Goal: Task Accomplishment & Management: Use online tool/utility

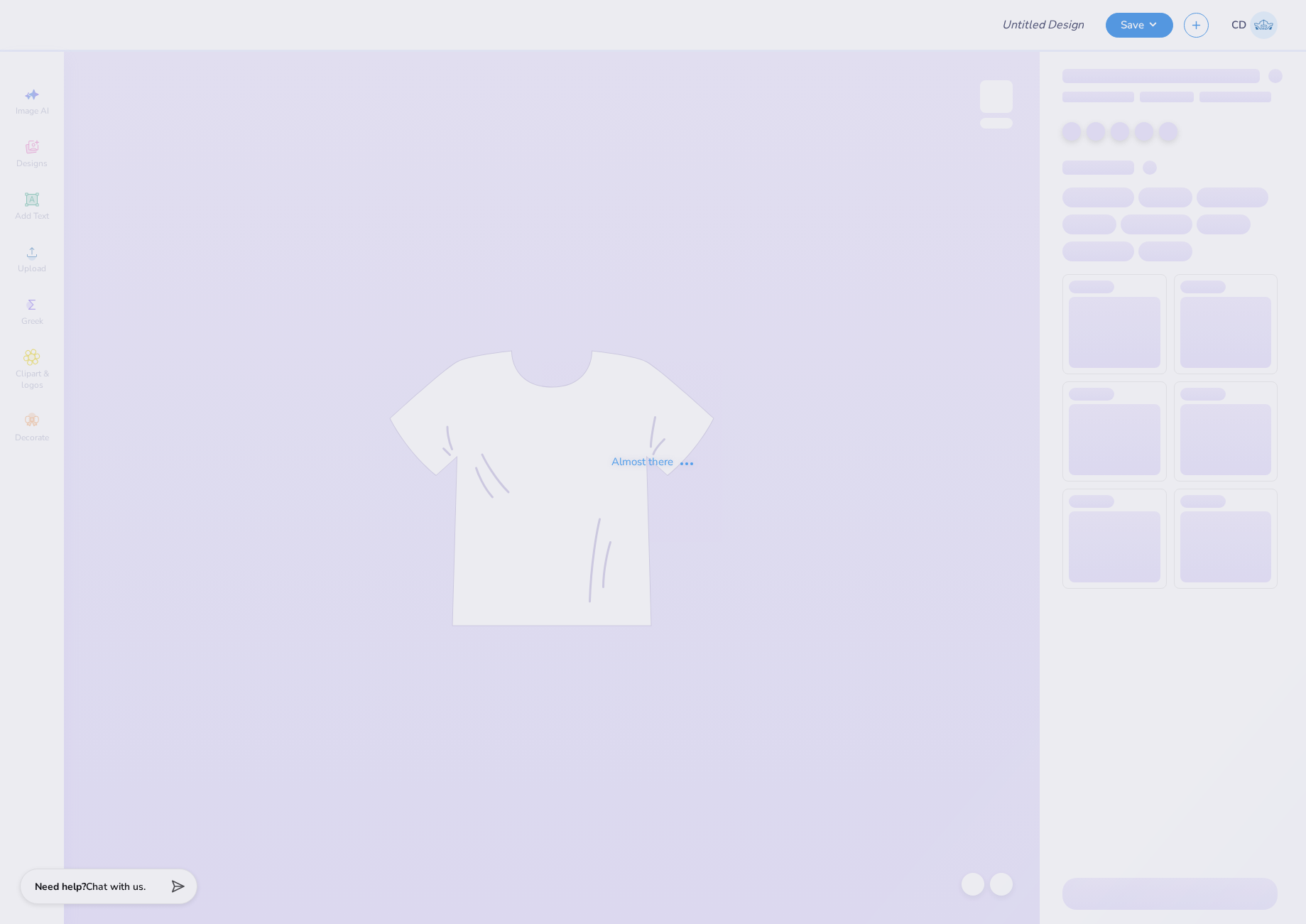
type input "TKE Rush Fall 2025"
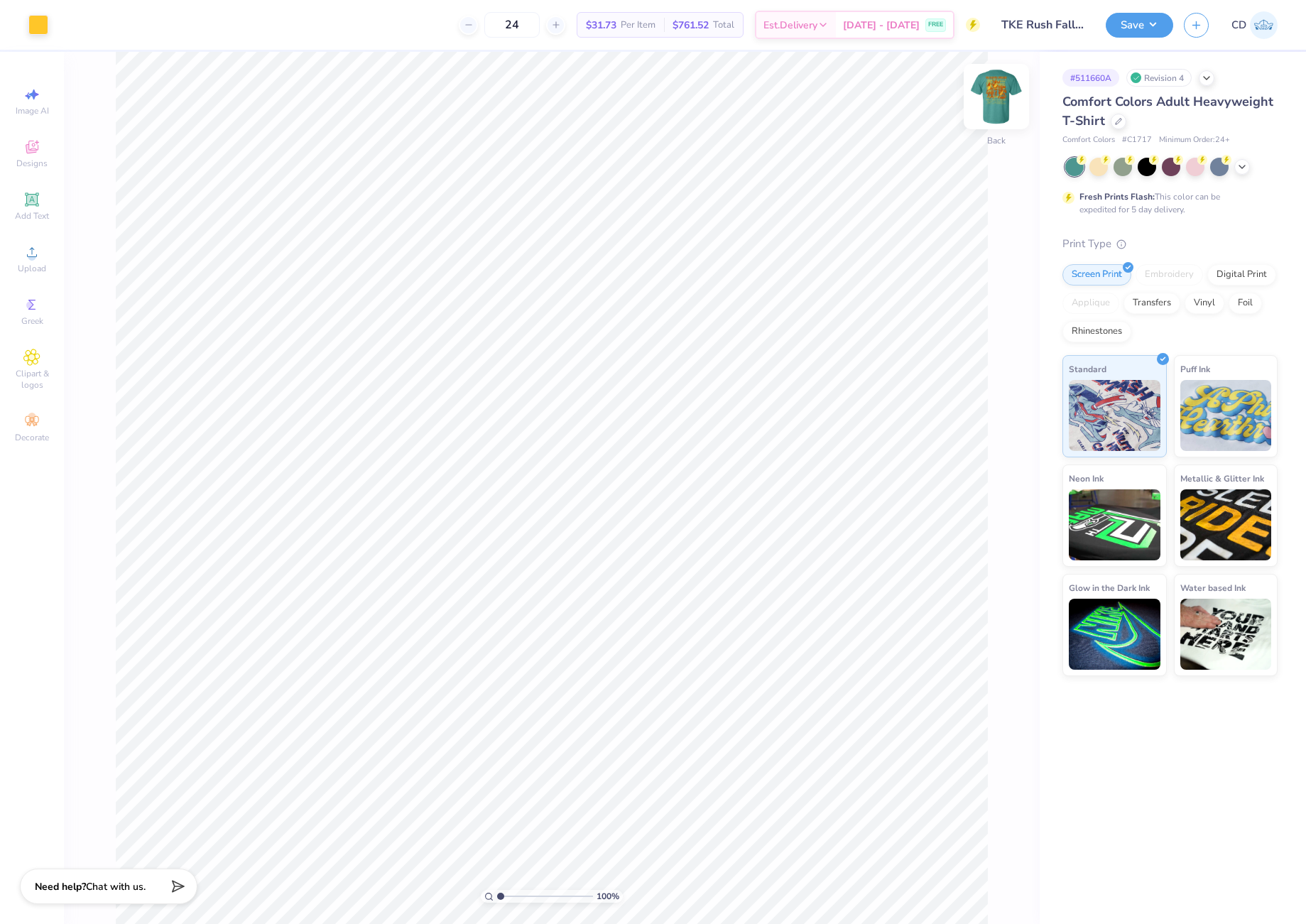
click at [990, 103] on img at bounding box center [996, 96] width 57 height 57
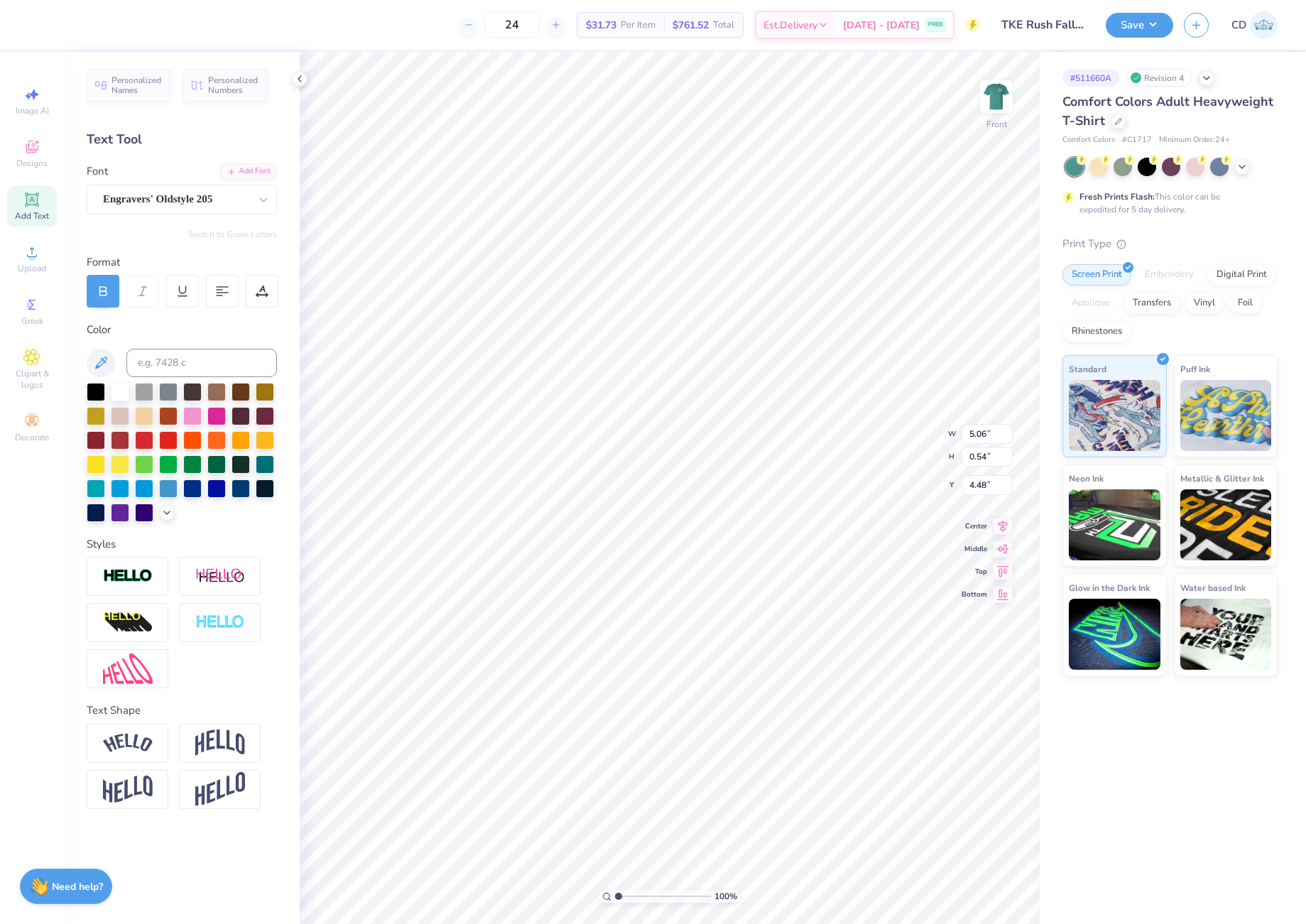
type input "9.50"
type input "0.50"
type input "16.39"
type textarea "Fall 2025"
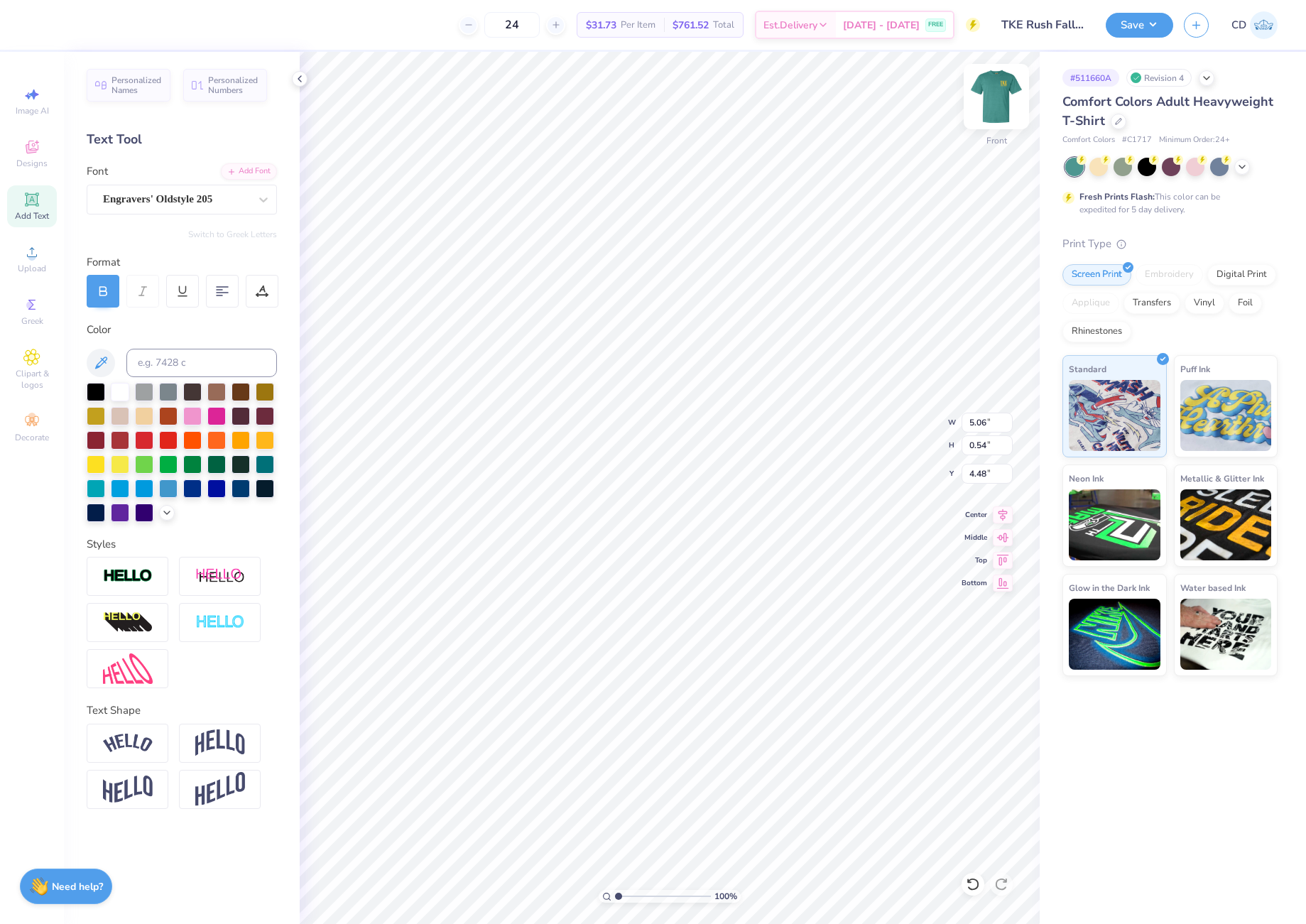
scroll to position [12, 3]
drag, startPoint x: 967, startPoint y: 443, endPoint x: 993, endPoint y: 444, distance: 26.0
click at [993, 444] on input "12.96" at bounding box center [987, 445] width 51 height 20
type input "13"
type input "11.48"
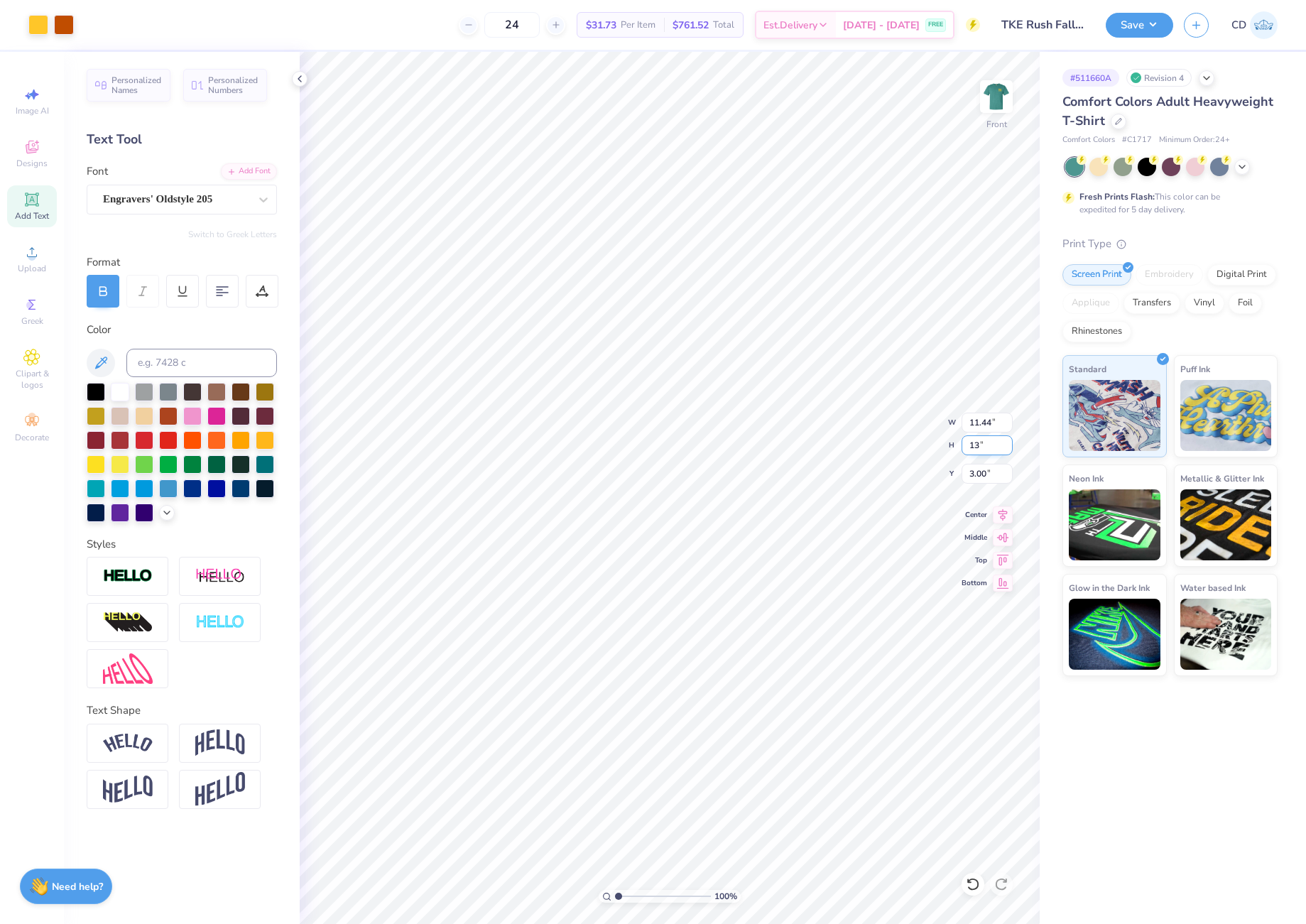
type input "13.00"
drag, startPoint x: 969, startPoint y: 472, endPoint x: 985, endPoint y: 475, distance: 16.3
click at [985, 475] on input "2.98" at bounding box center [987, 474] width 51 height 20
type input "3.00"
click at [1136, 22] on button "Save" at bounding box center [1139, 23] width 68 height 25
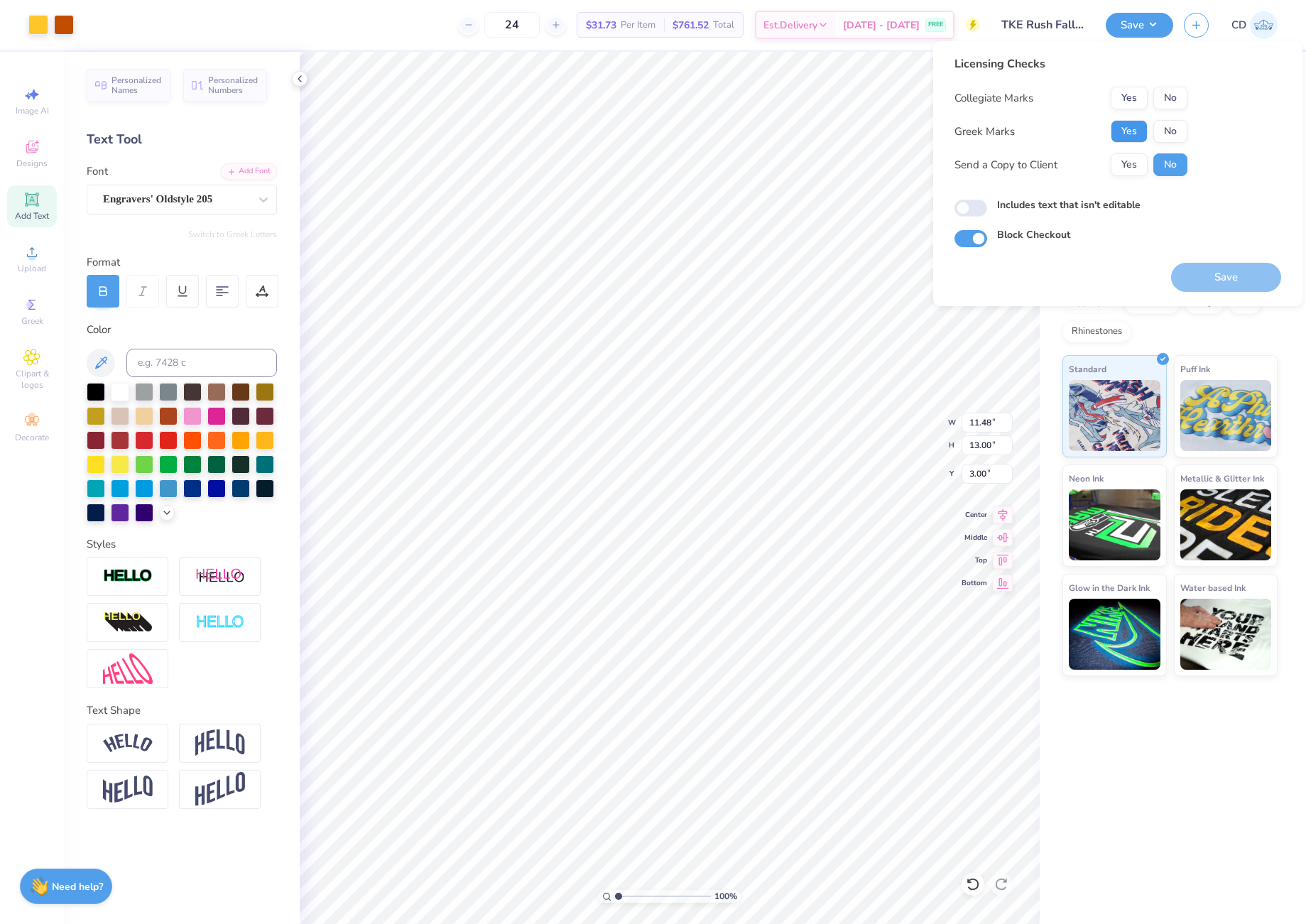
click at [1126, 122] on button "Yes" at bounding box center [1128, 131] width 37 height 22
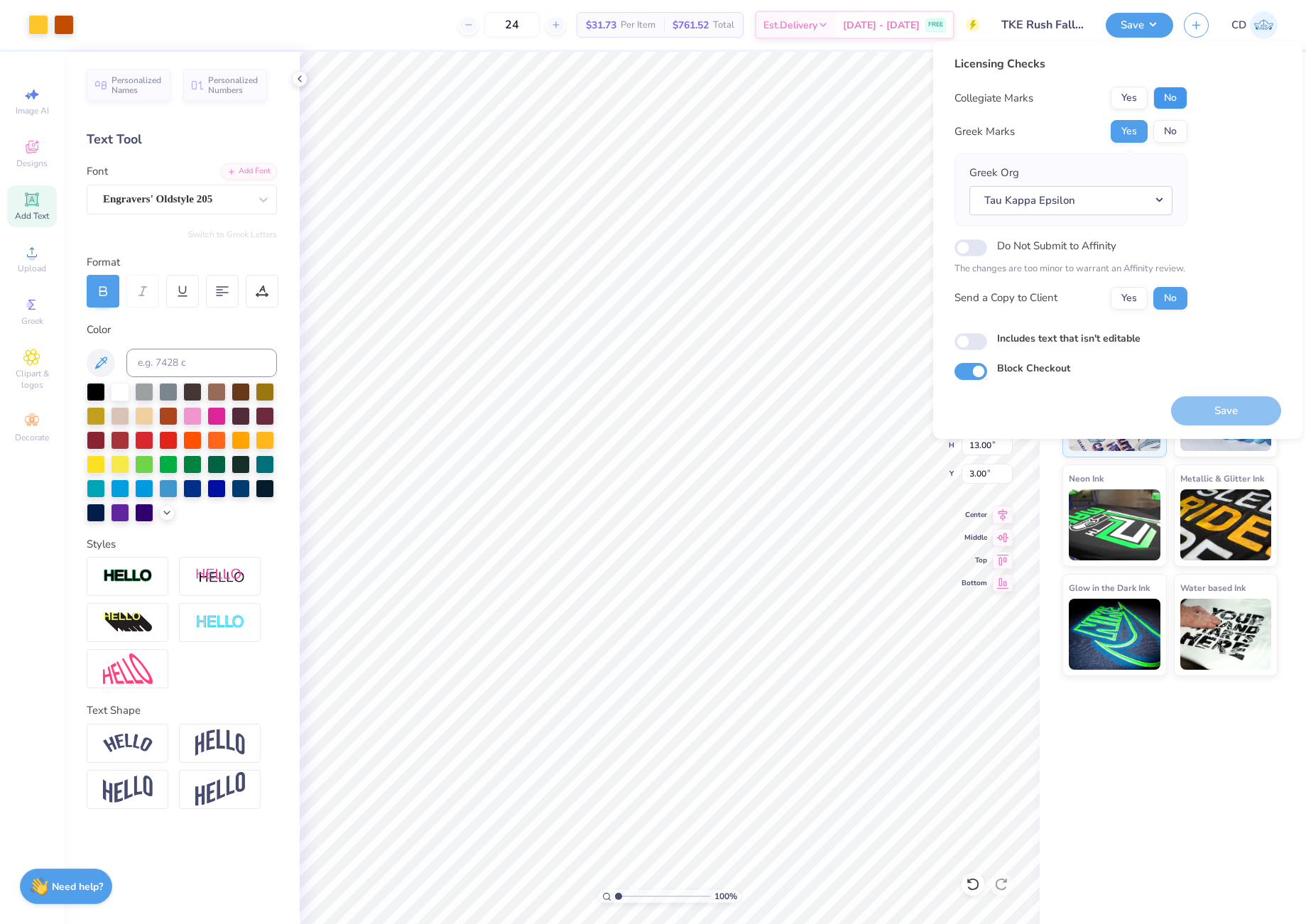
click at [1170, 98] on button "No" at bounding box center [1170, 98] width 34 height 22
click at [1256, 413] on button "Save" at bounding box center [1225, 410] width 110 height 29
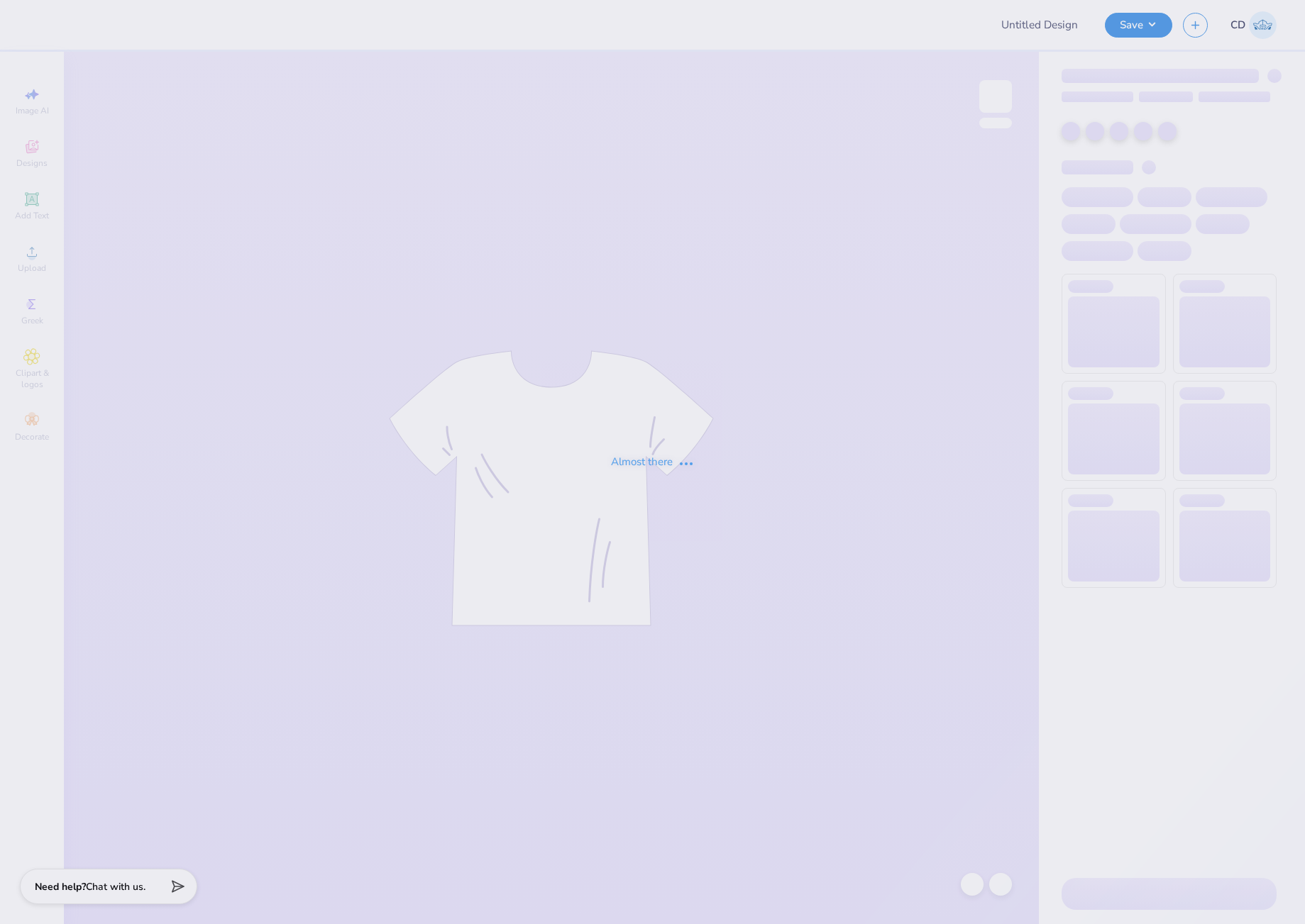
type input "AXID Parent's Weekend"
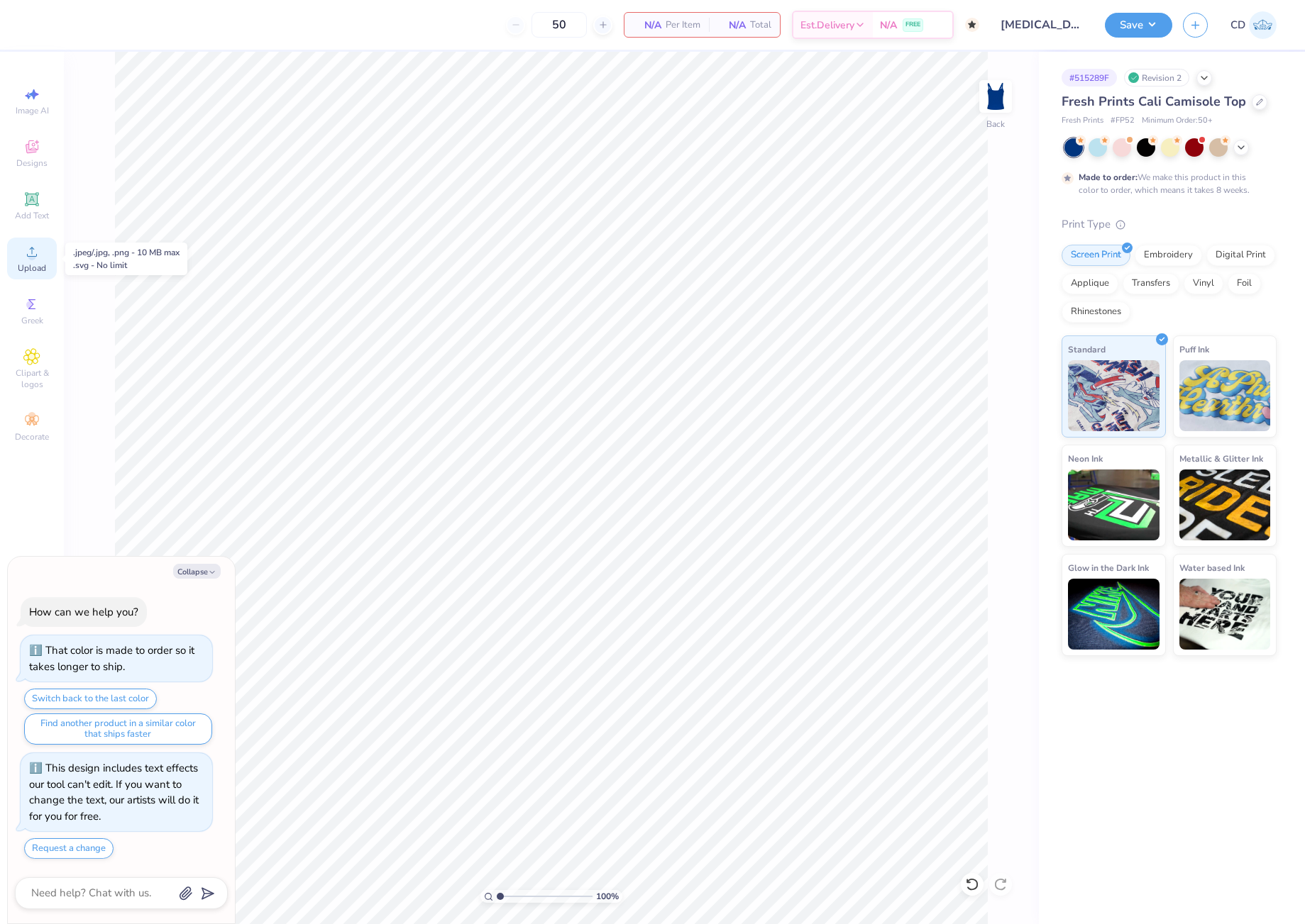
click at [29, 254] on circle at bounding box center [31, 256] width 7 height 7
type textarea "x"
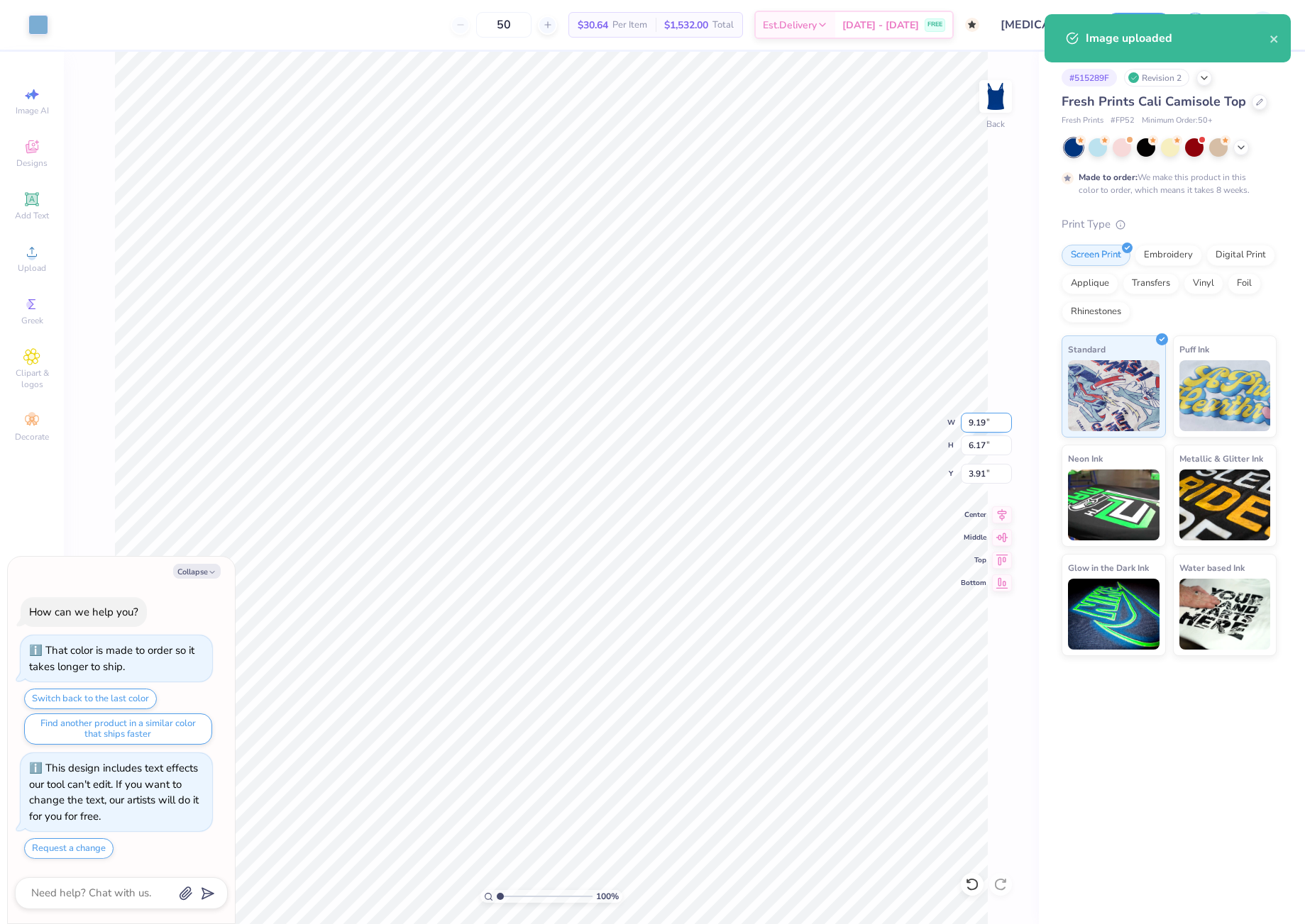
drag, startPoint x: 964, startPoint y: 428, endPoint x: 986, endPoint y: 429, distance: 22.0
click at [986, 429] on input "9.19" at bounding box center [986, 423] width 51 height 20
type input "7"
type textarea "x"
type input "7.00"
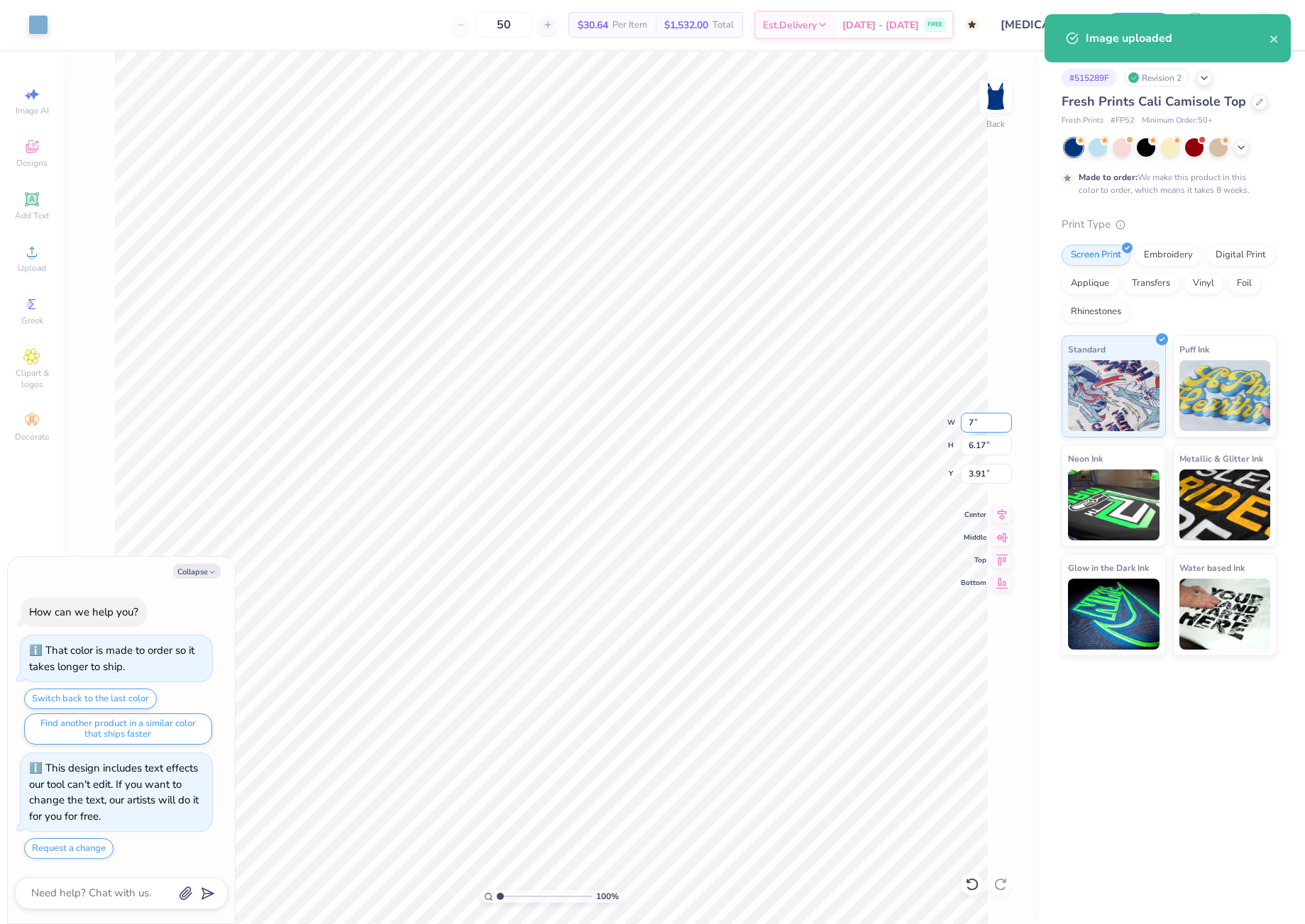
type input "4.70"
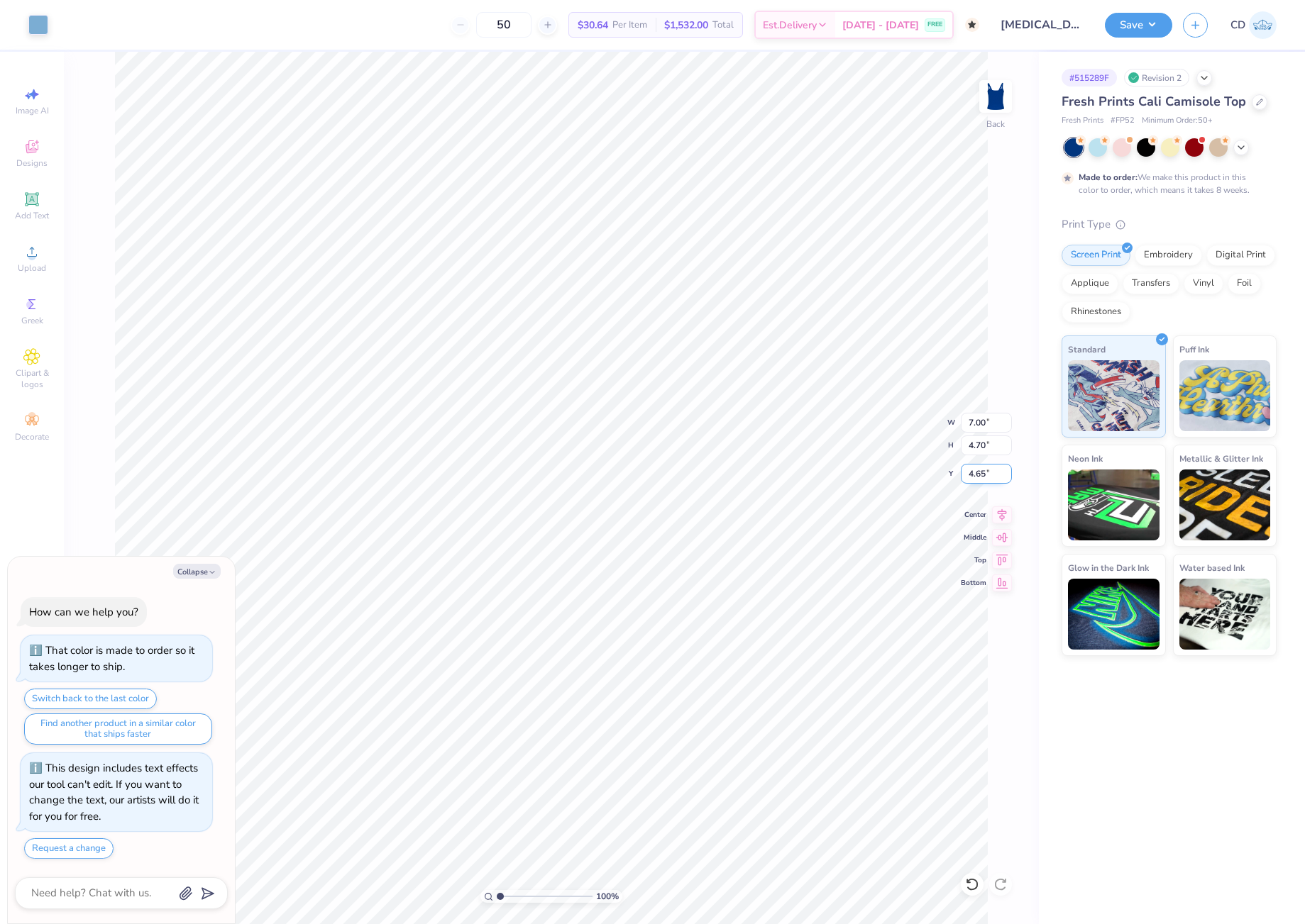
drag, startPoint x: 965, startPoint y: 473, endPoint x: 985, endPoint y: 474, distance: 20.0
click at [985, 474] on input "4.65" at bounding box center [986, 474] width 51 height 20
type input "2"
type textarea "x"
type input "2.00"
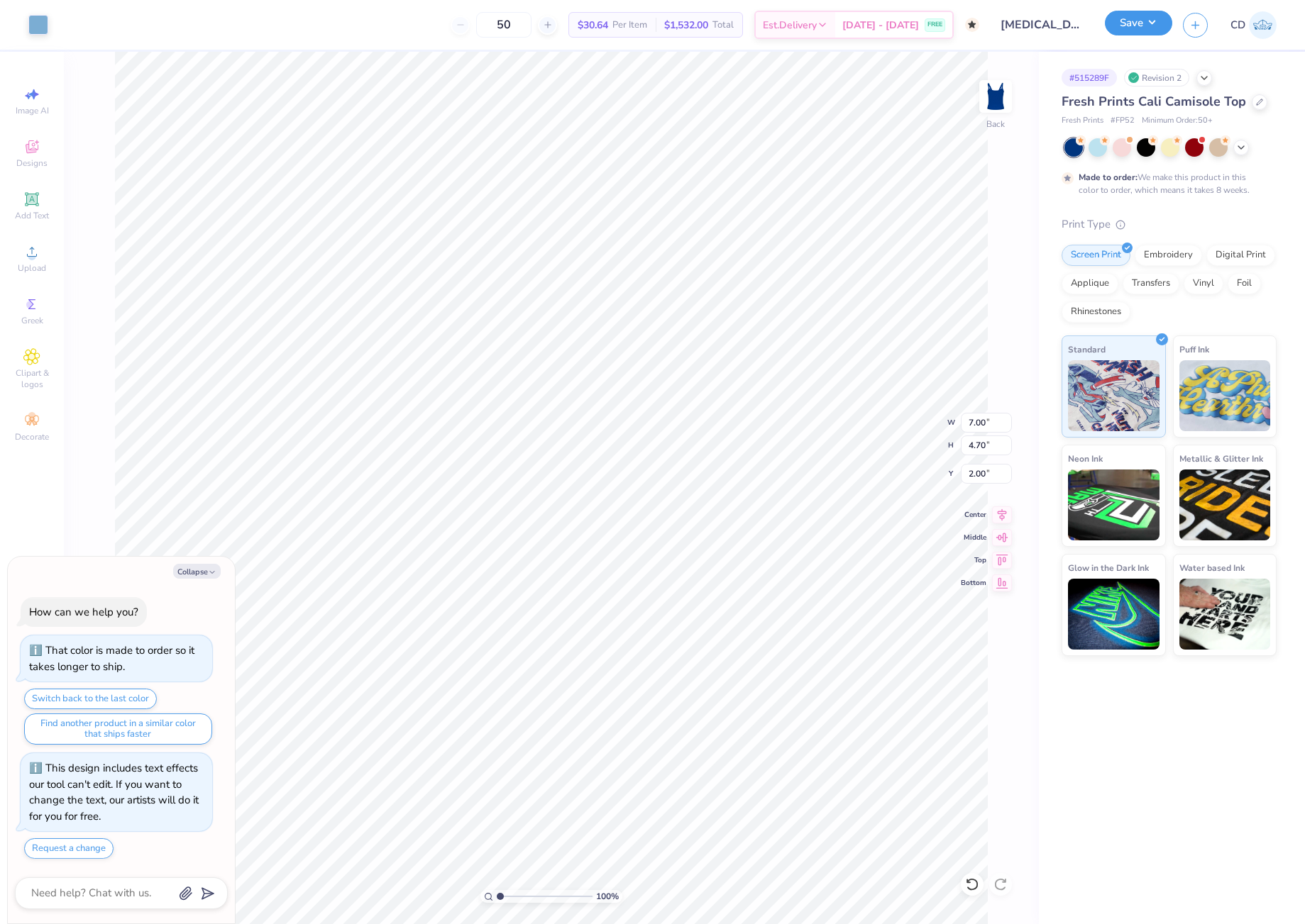
click at [1131, 21] on button "Save" at bounding box center [1138, 23] width 68 height 25
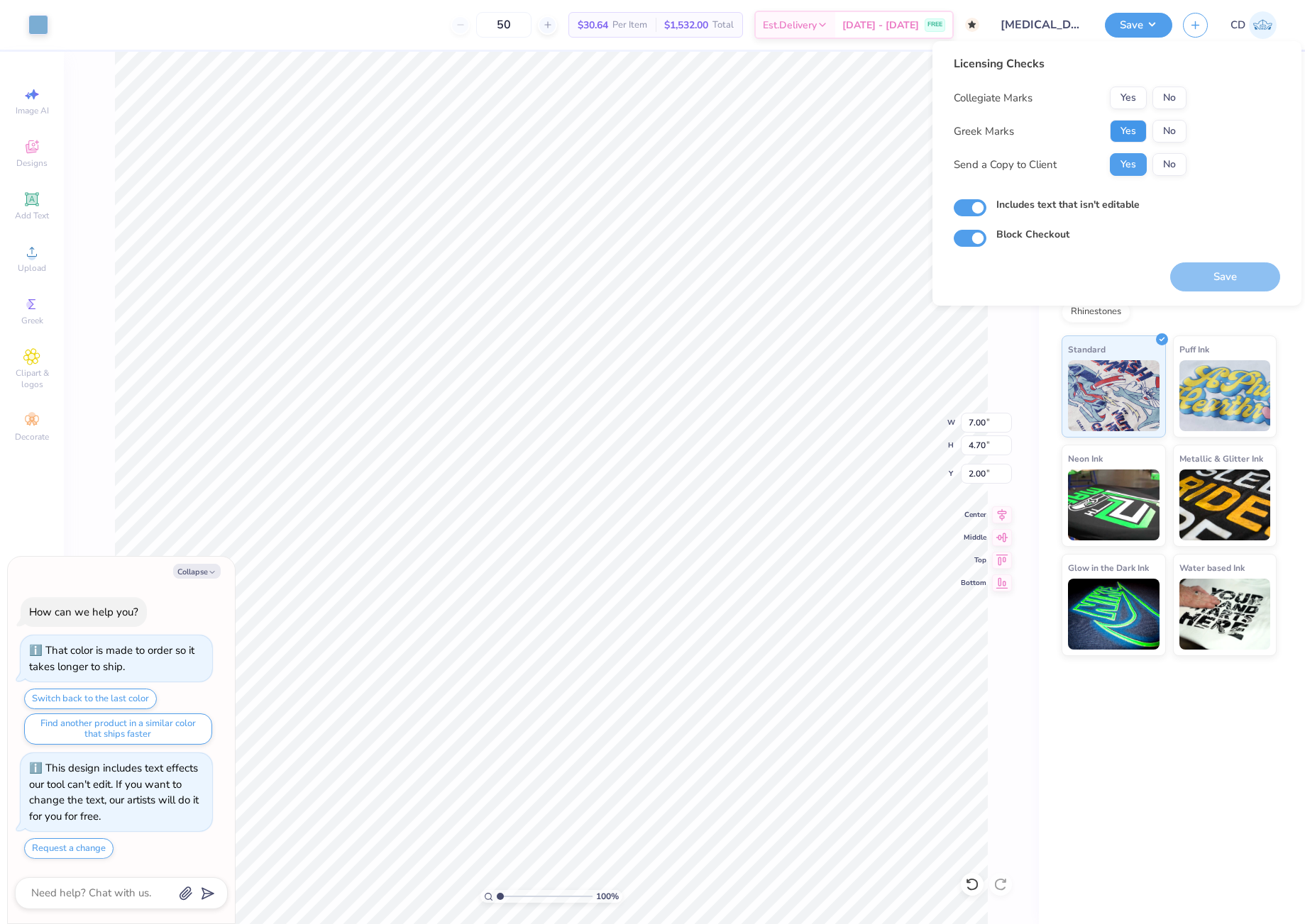
click at [1131, 135] on button "Yes" at bounding box center [1127, 131] width 37 height 22
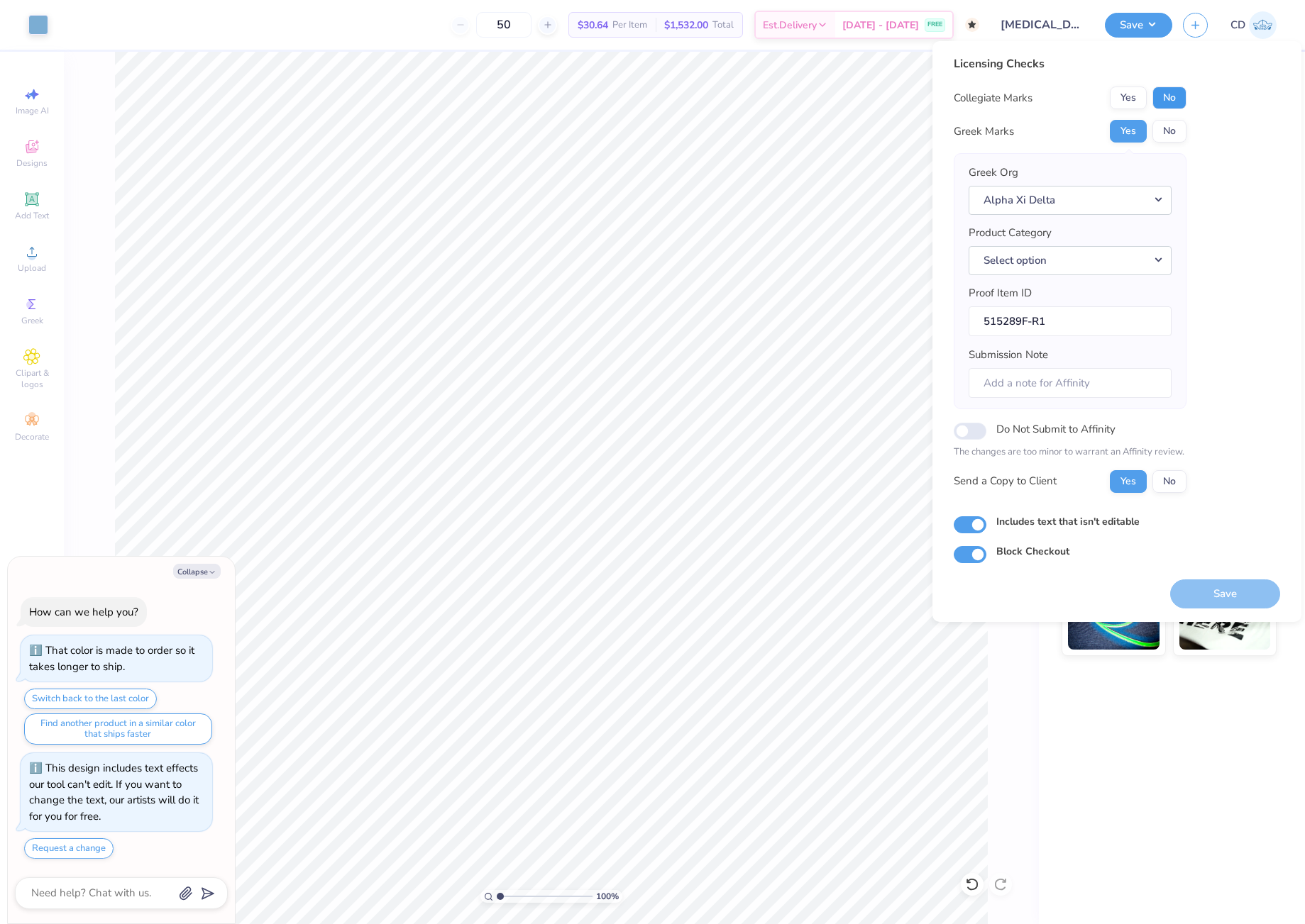
click at [1169, 88] on button "No" at bounding box center [1169, 98] width 34 height 22
click at [1236, 599] on button "Save" at bounding box center [1224, 593] width 110 height 29
type textarea "x"
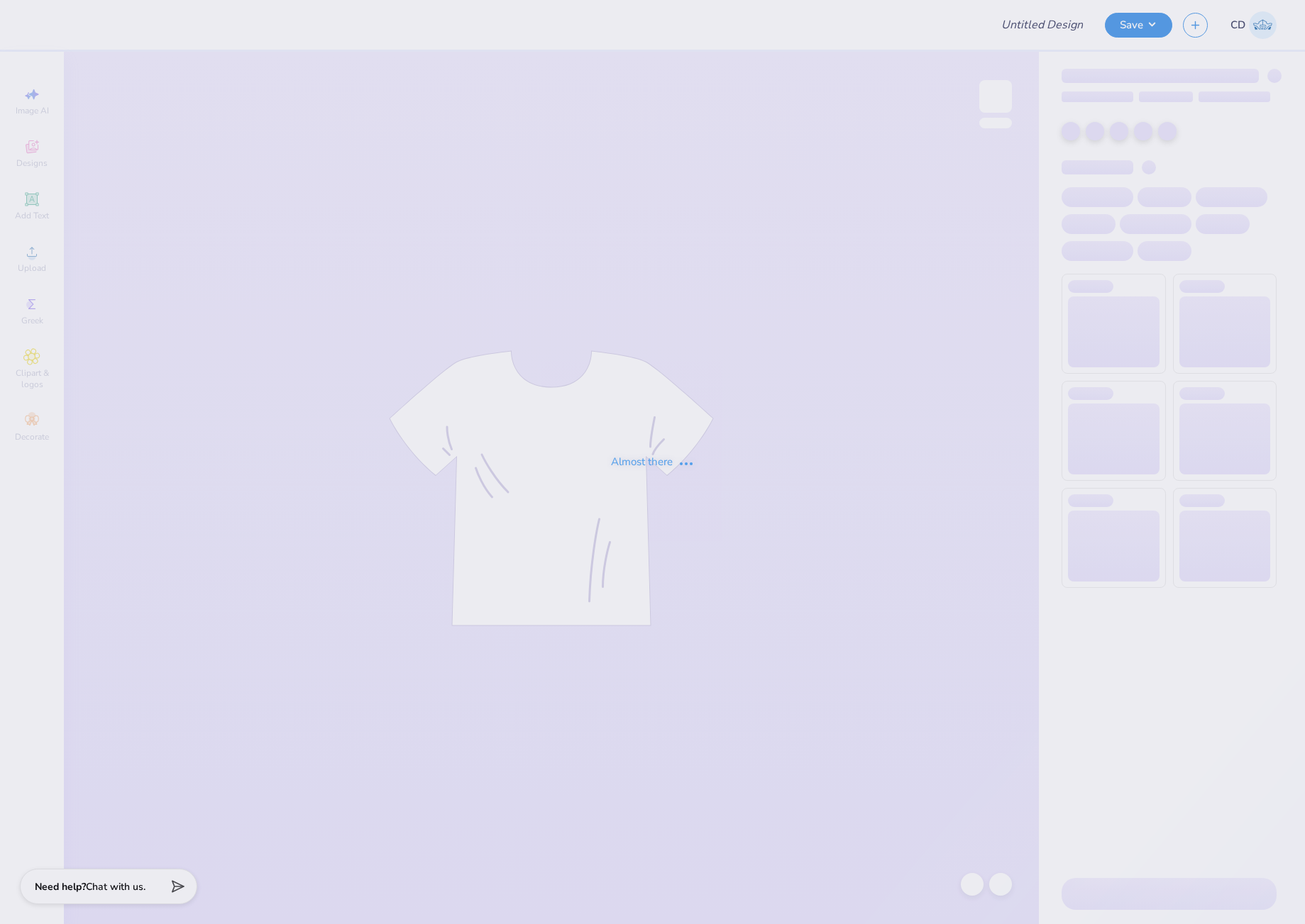
type input "Samantha Federici : Miami University"
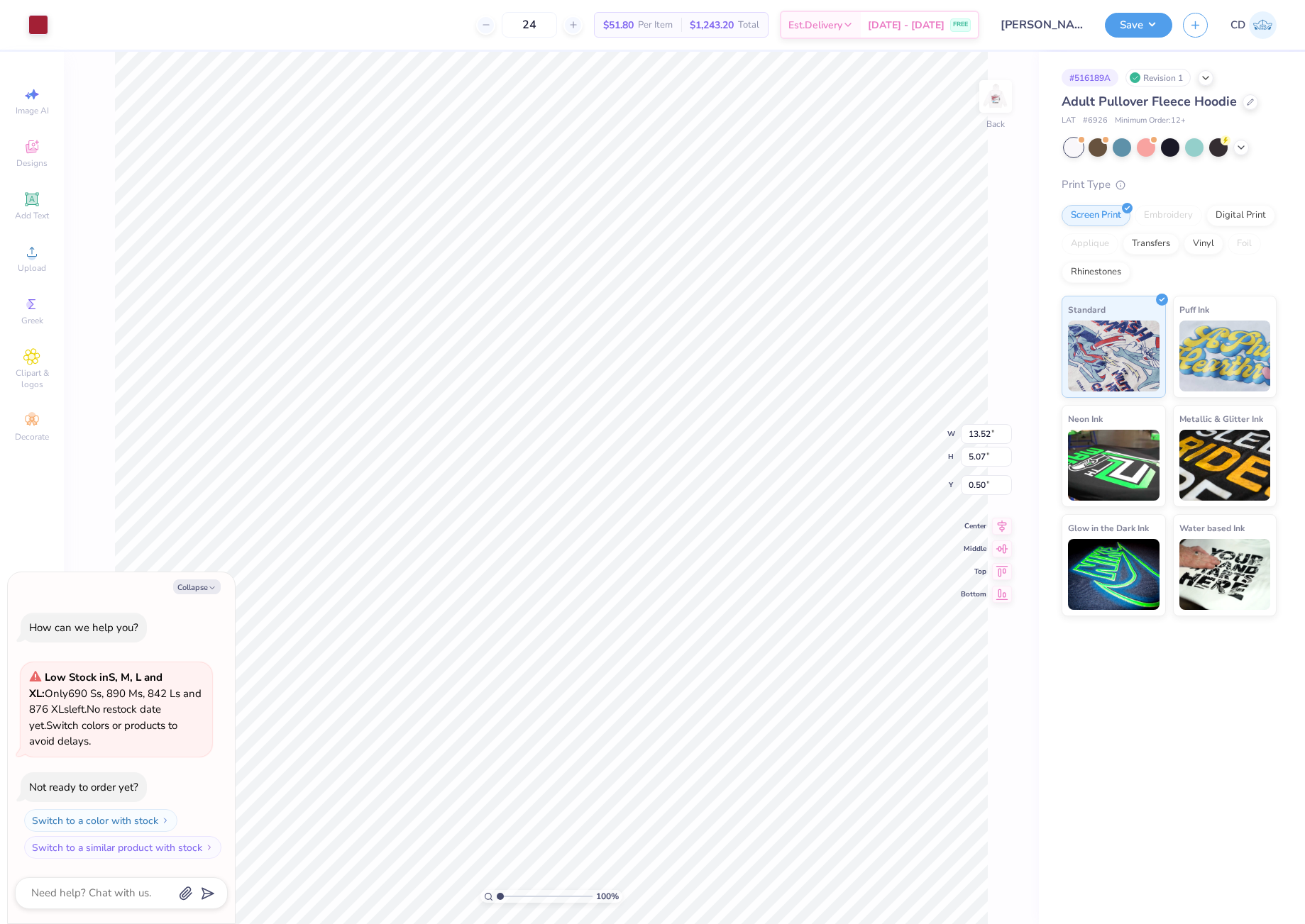
type textarea "x"
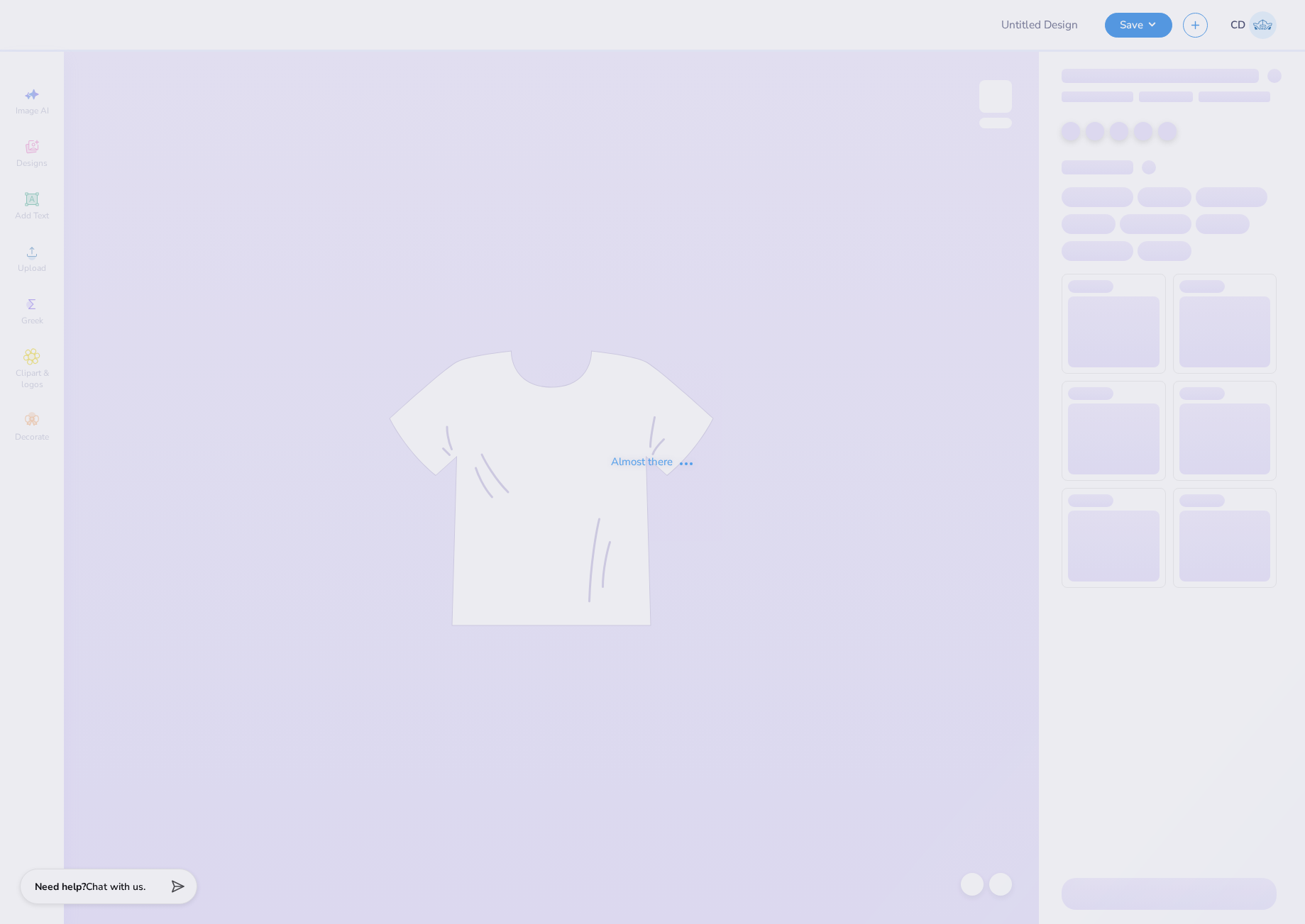
type input "Literacy Week Bear Crewneck 1"
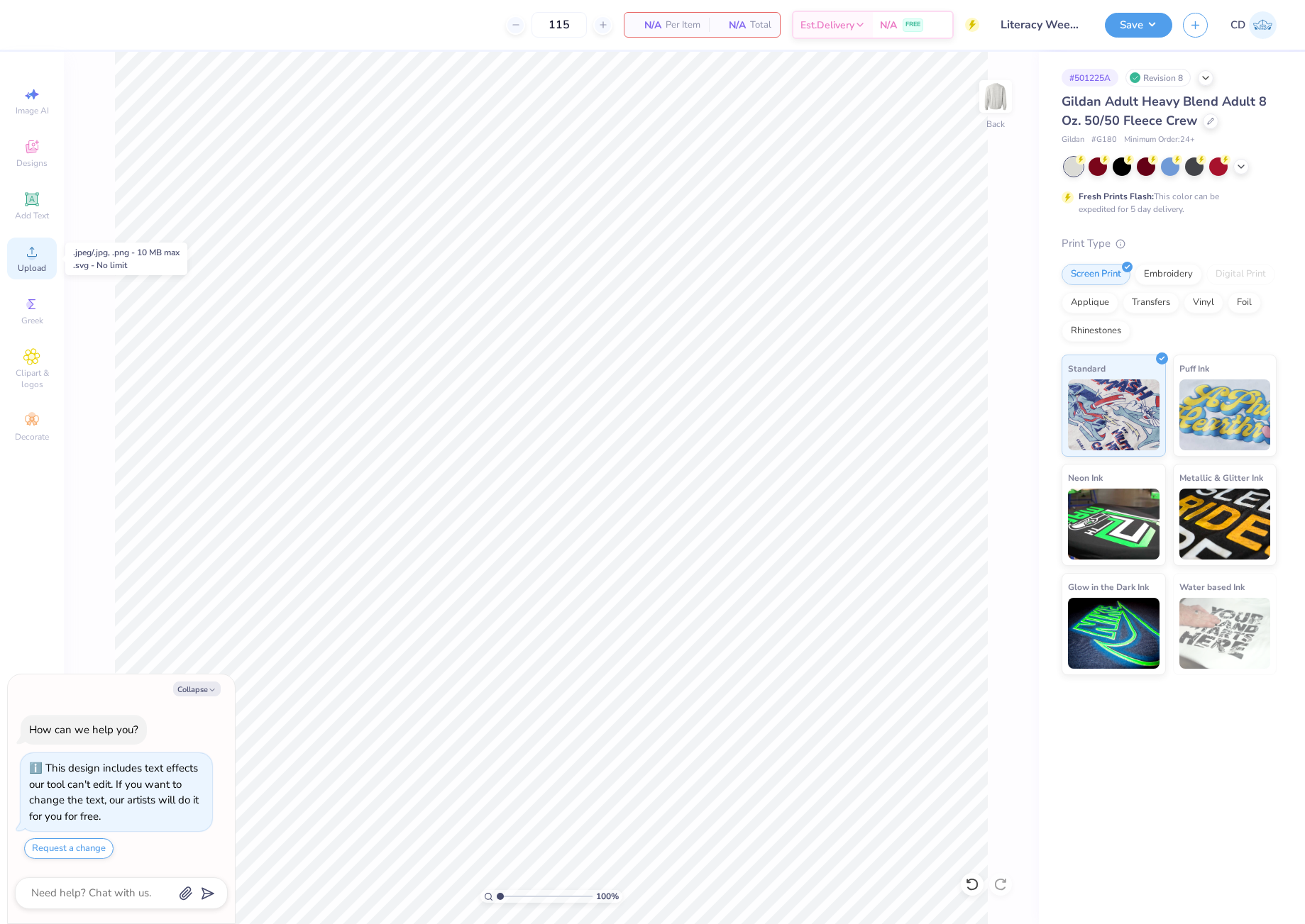
click at [37, 270] on span "Upload" at bounding box center [31, 269] width 28 height 12
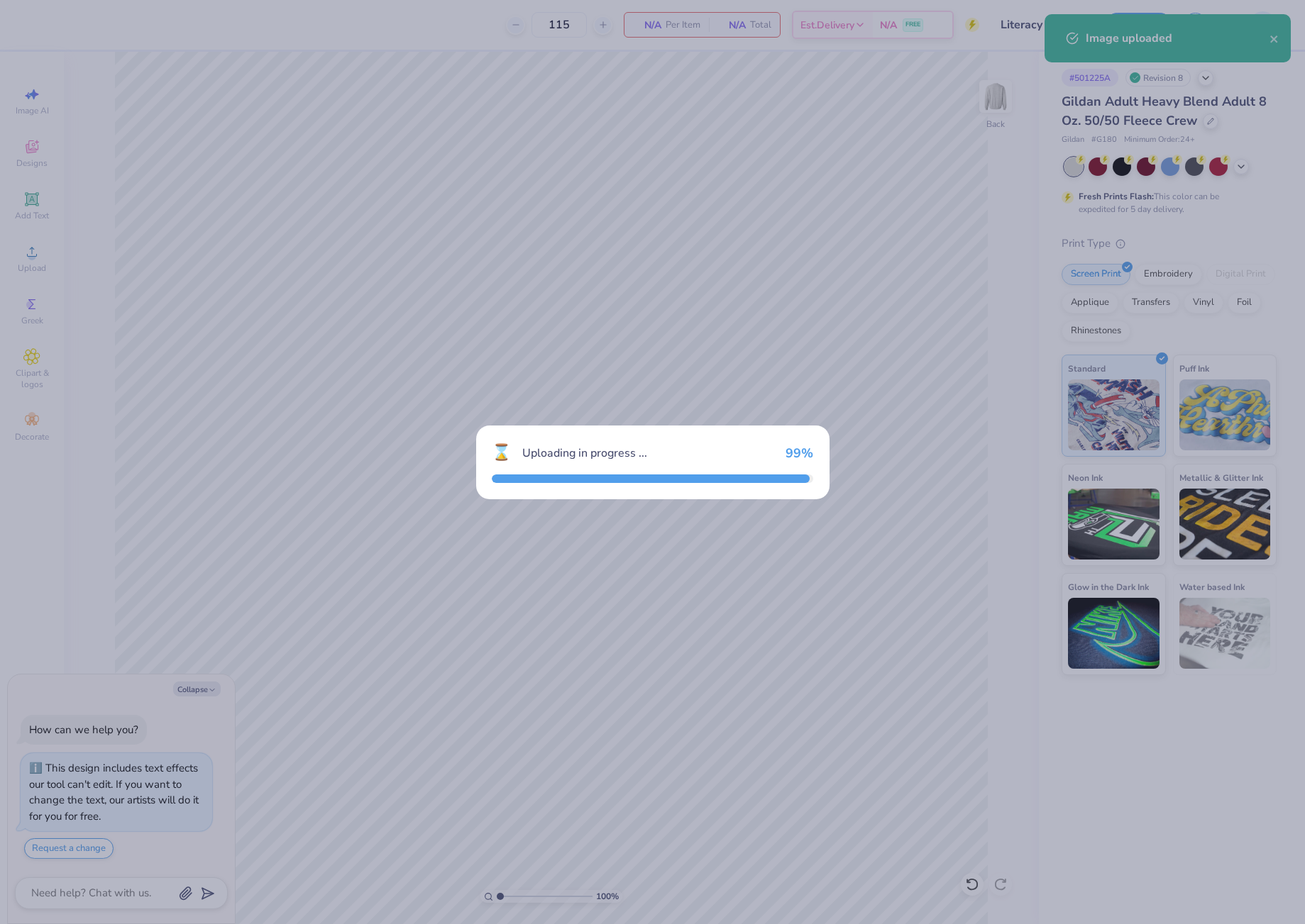
type textarea "x"
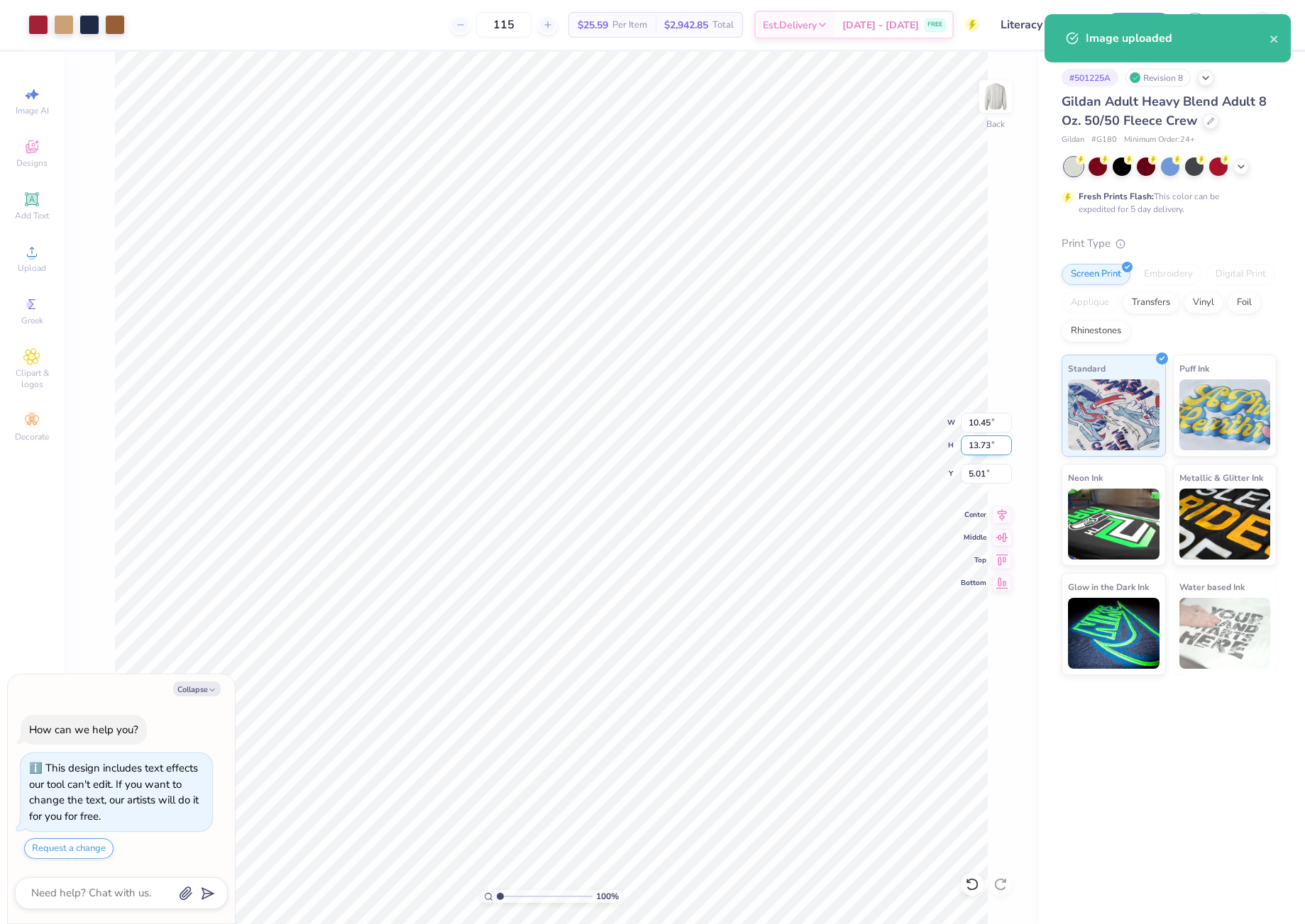
drag, startPoint x: 969, startPoint y: 446, endPoint x: 994, endPoint y: 449, distance: 25.2
click at [994, 449] on input "13.73" at bounding box center [986, 445] width 51 height 20
type input "12.5"
type textarea "x"
type input "9.52"
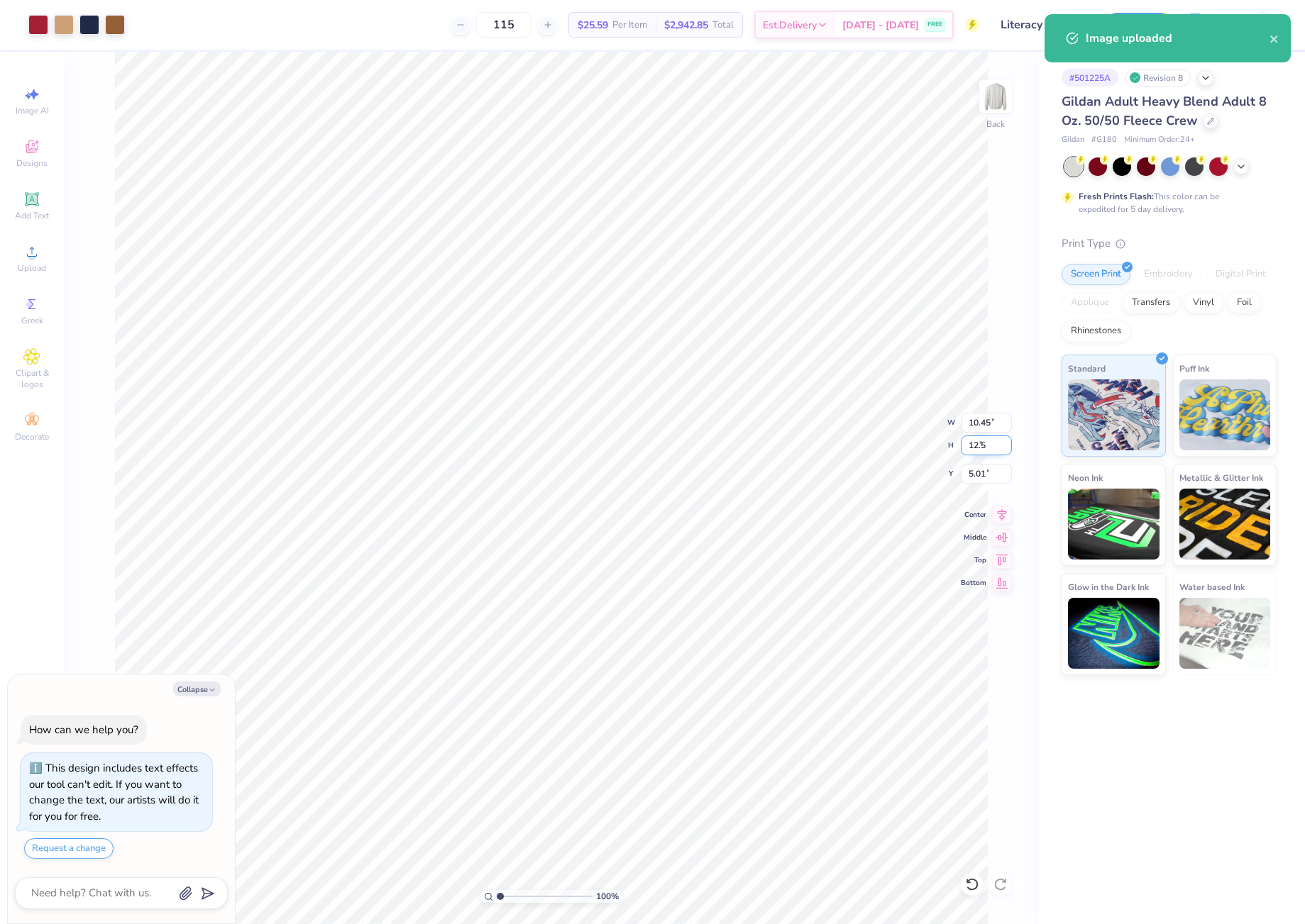
type input "12.50"
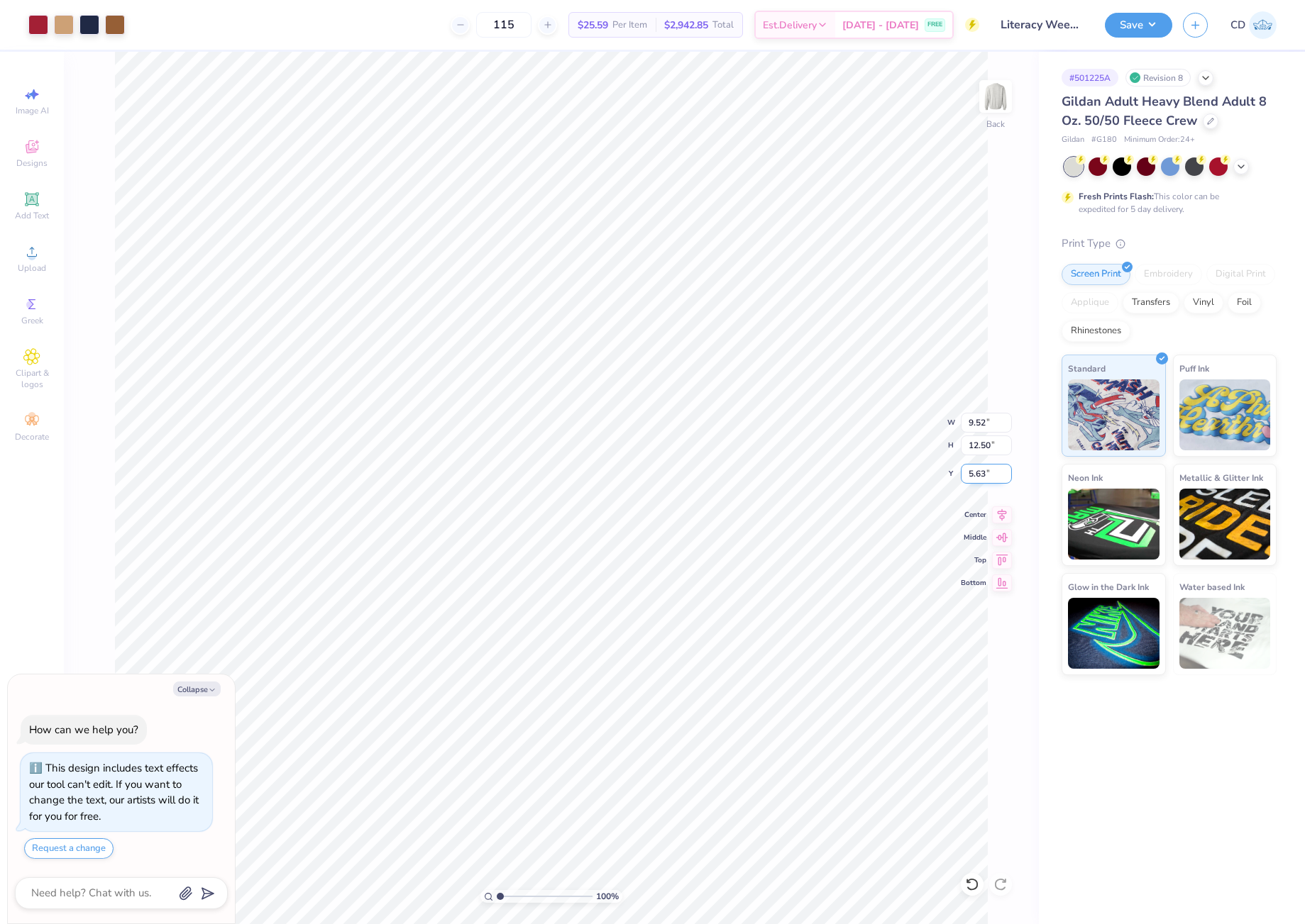
drag, startPoint x: 964, startPoint y: 476, endPoint x: 984, endPoint y: 476, distance: 20.0
click at [984, 476] on input "5.63" at bounding box center [986, 474] width 51 height 20
type input "2"
type textarea "x"
click at [984, 474] on input "2.00" at bounding box center [986, 474] width 51 height 20
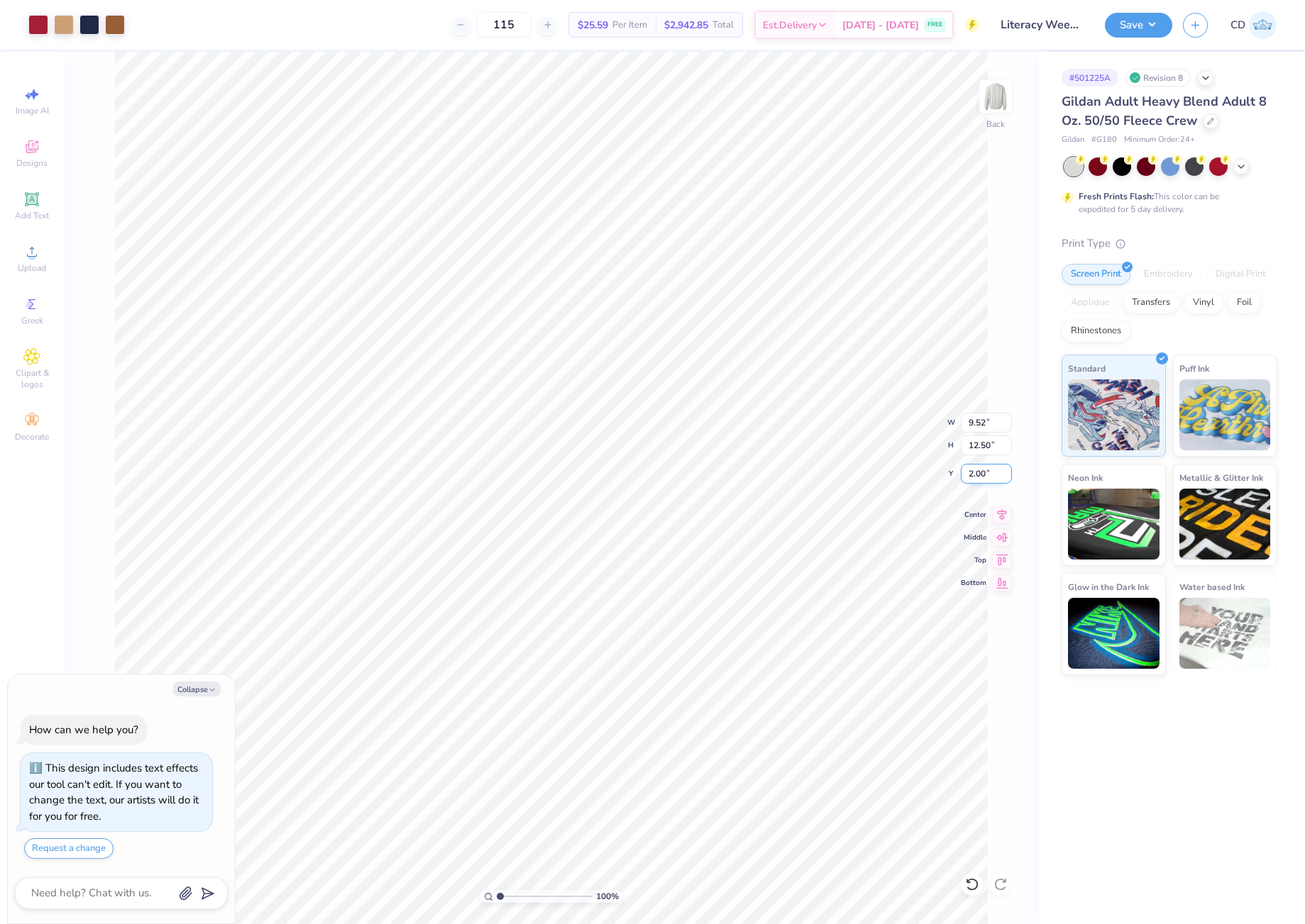
drag, startPoint x: 974, startPoint y: 473, endPoint x: 984, endPoint y: 473, distance: 10.0
click at [984, 473] on input "2.00" at bounding box center [986, 474] width 51 height 20
type input "2.5"
type textarea "x"
type input "2.50"
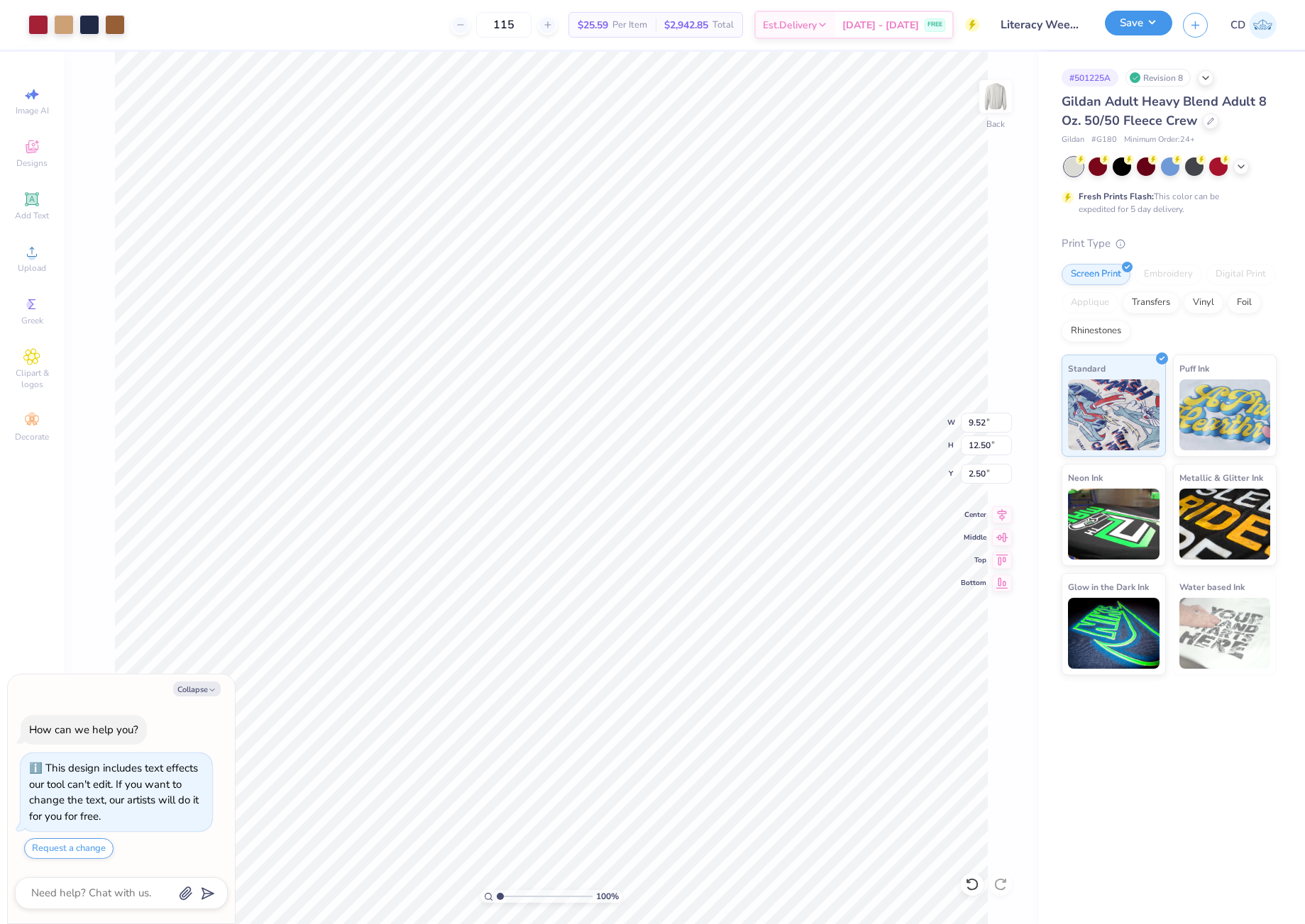
click at [1141, 26] on button "Save" at bounding box center [1138, 23] width 68 height 25
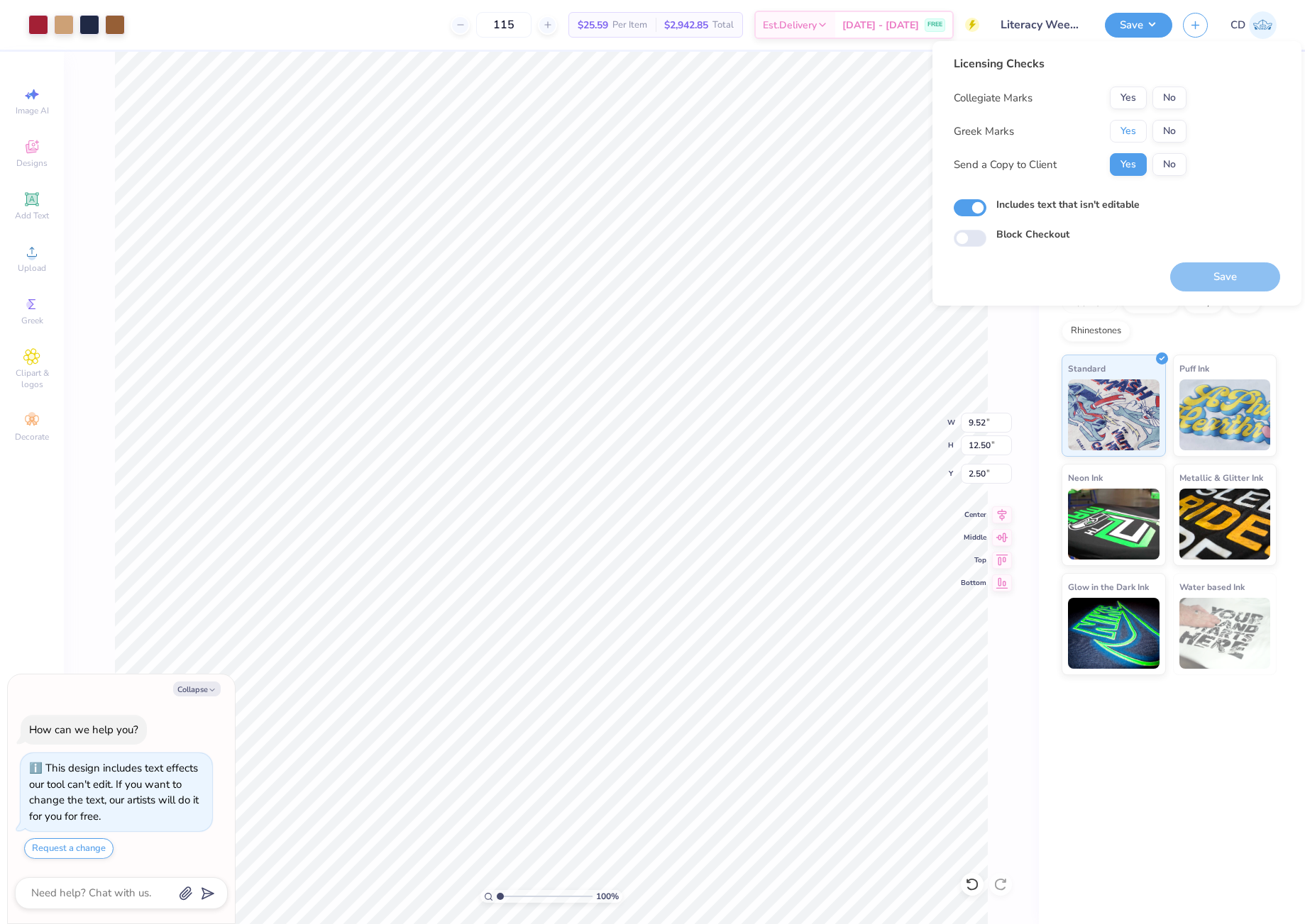
drag, startPoint x: 1130, startPoint y: 137, endPoint x: 1160, endPoint y: 110, distance: 40.4
click at [1132, 136] on button "Yes" at bounding box center [1127, 131] width 37 height 22
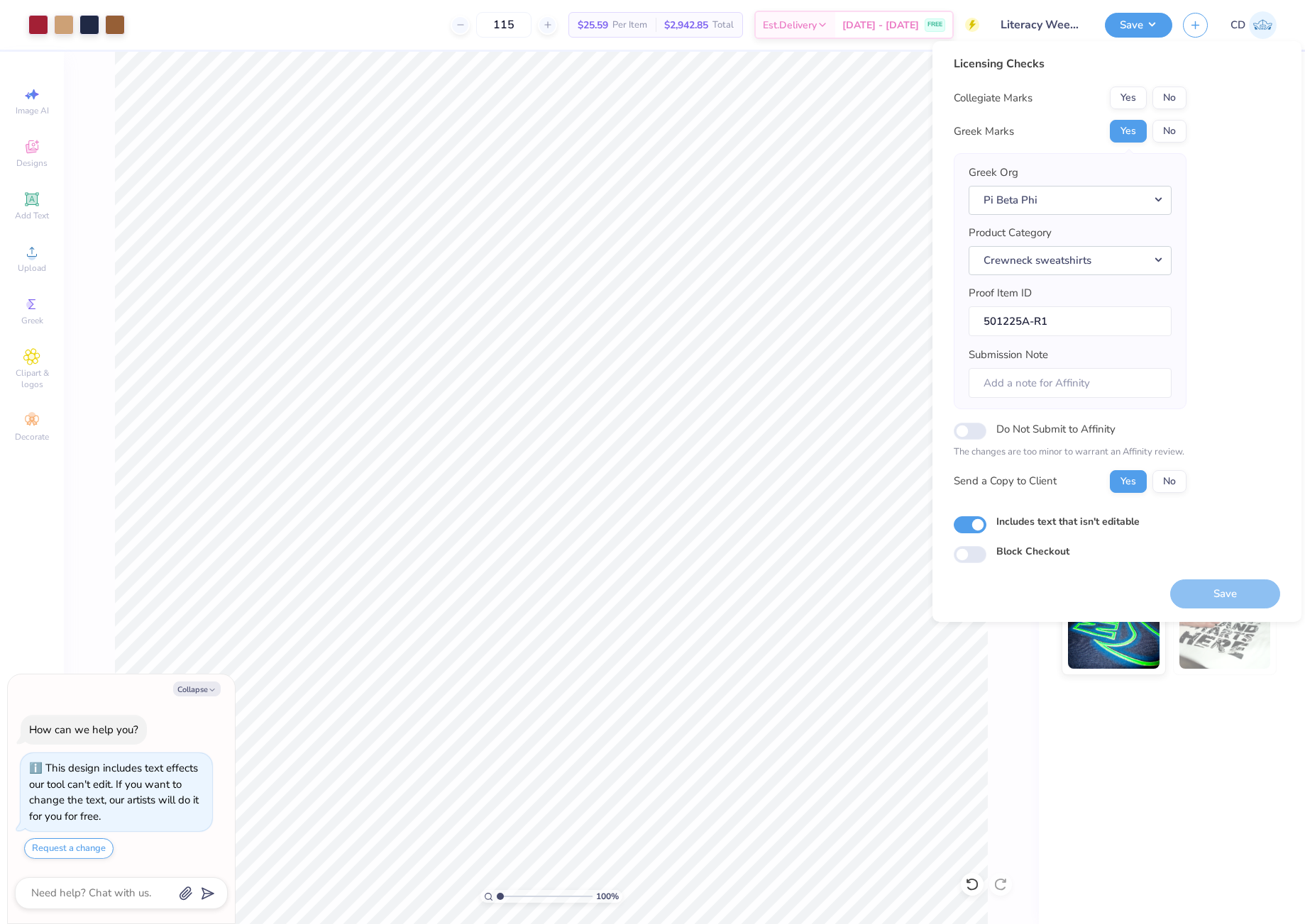
click at [1169, 101] on button "No" at bounding box center [1169, 98] width 34 height 22
click at [1245, 588] on button "Save" at bounding box center [1224, 593] width 110 height 29
type textarea "x"
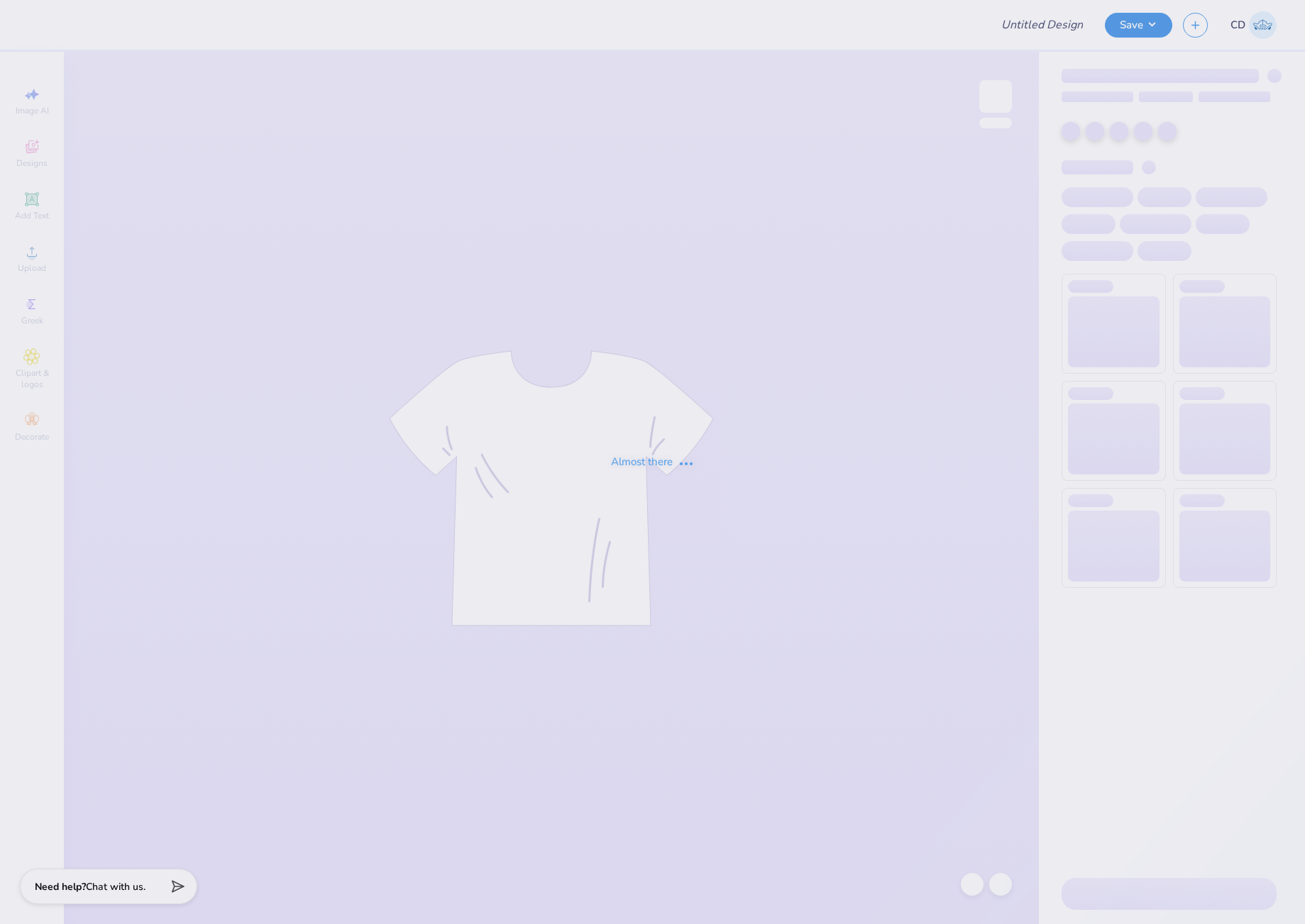
type input "Theta Chi Fall 25 Crosswalk Tee"
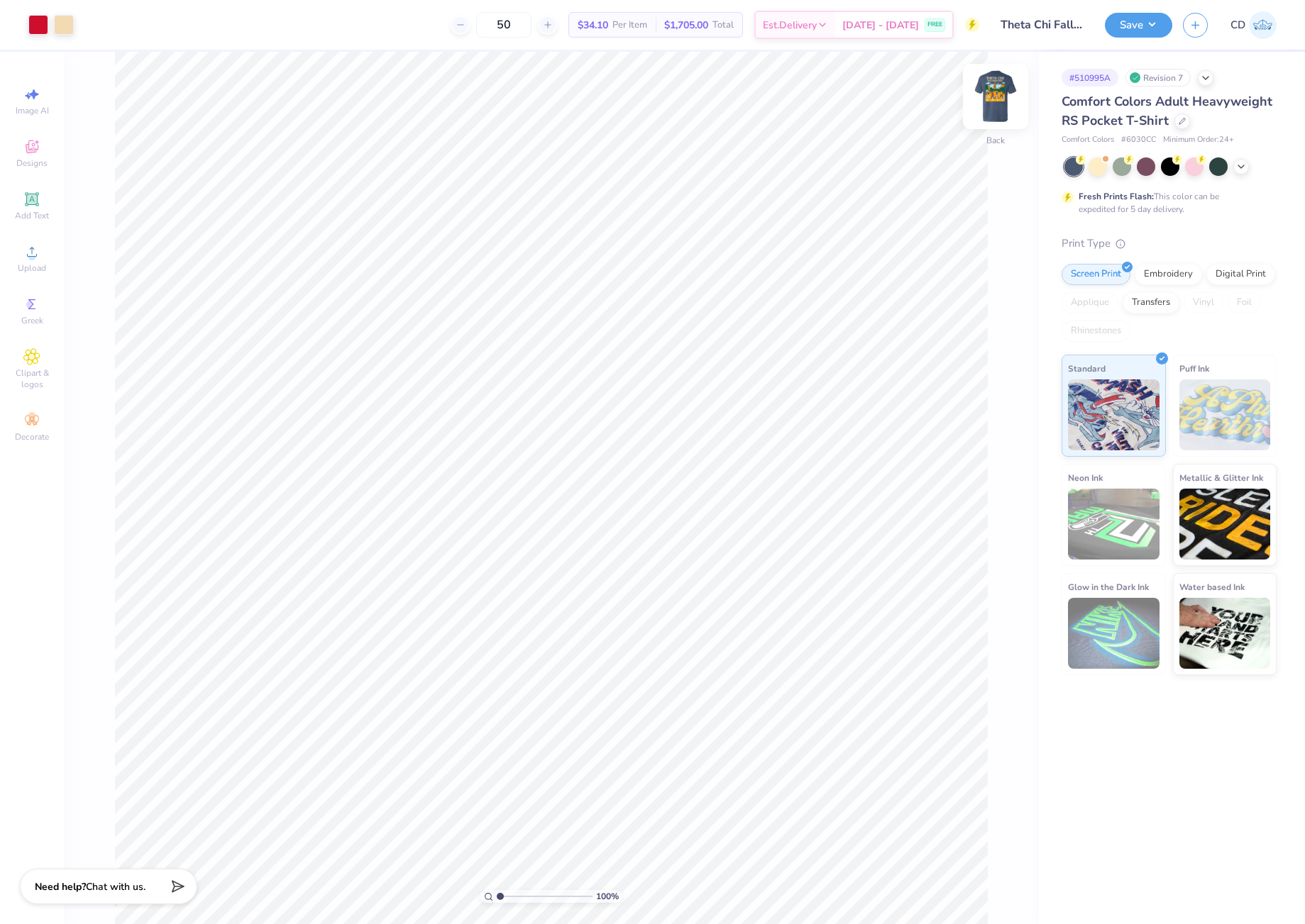
click at [1006, 93] on img at bounding box center [995, 96] width 57 height 57
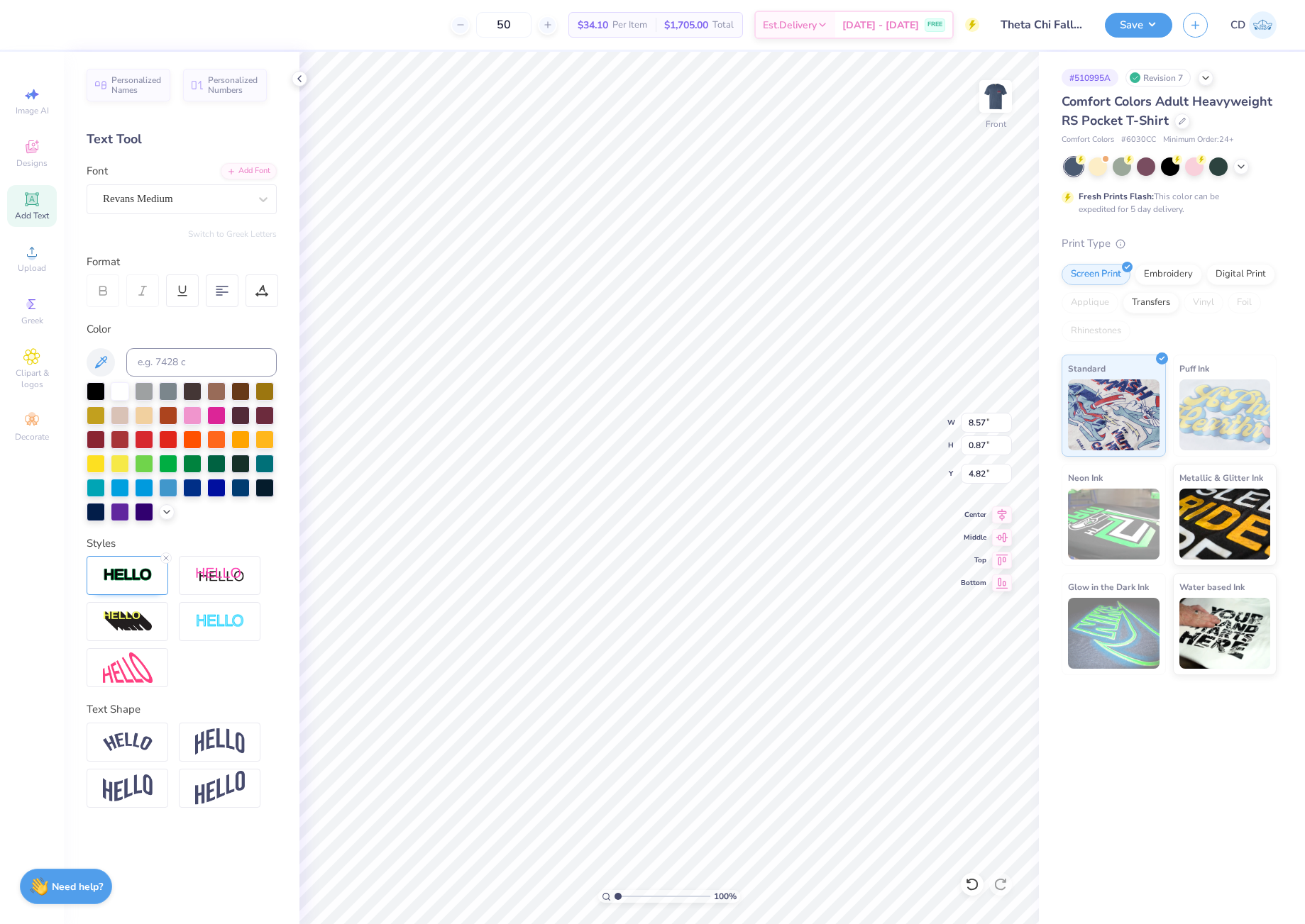
type input "8.57"
type input "0.87"
type input "4.82"
type input "11.14"
type input "11.42"
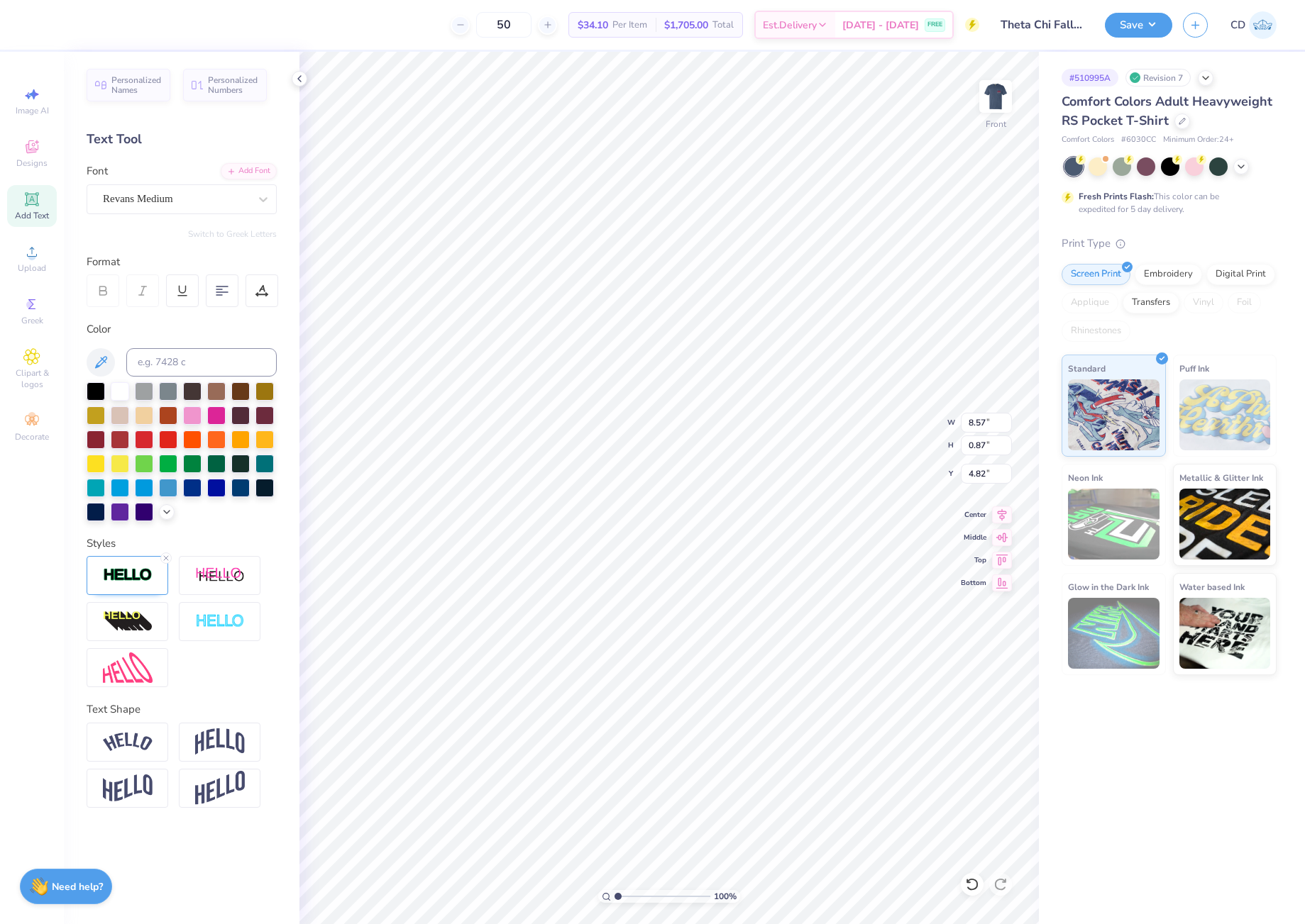
type input "5.77"
click at [37, 255] on icon at bounding box center [31, 251] width 17 height 17
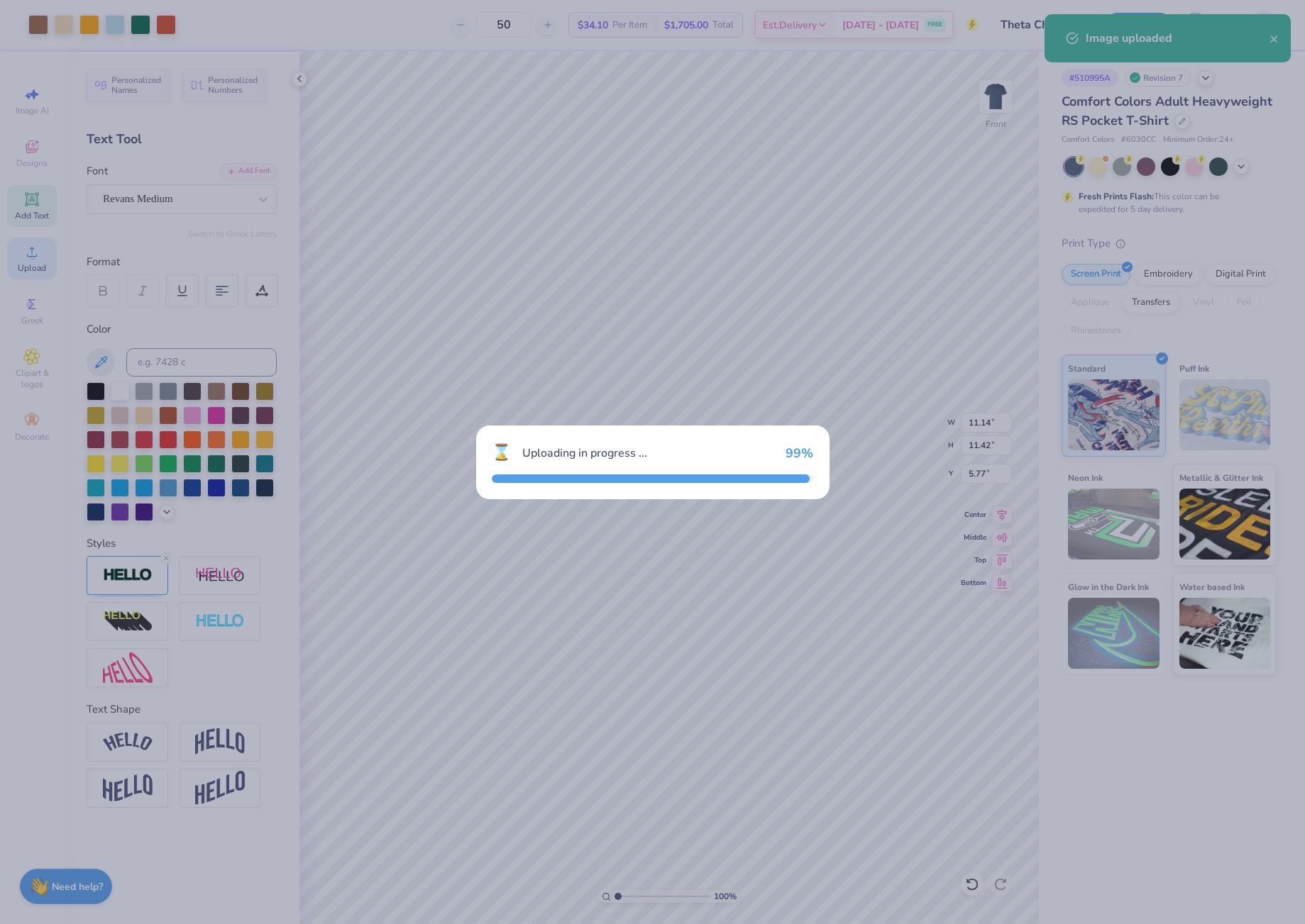
type input "10.76"
type input "11.03"
type input "8.74"
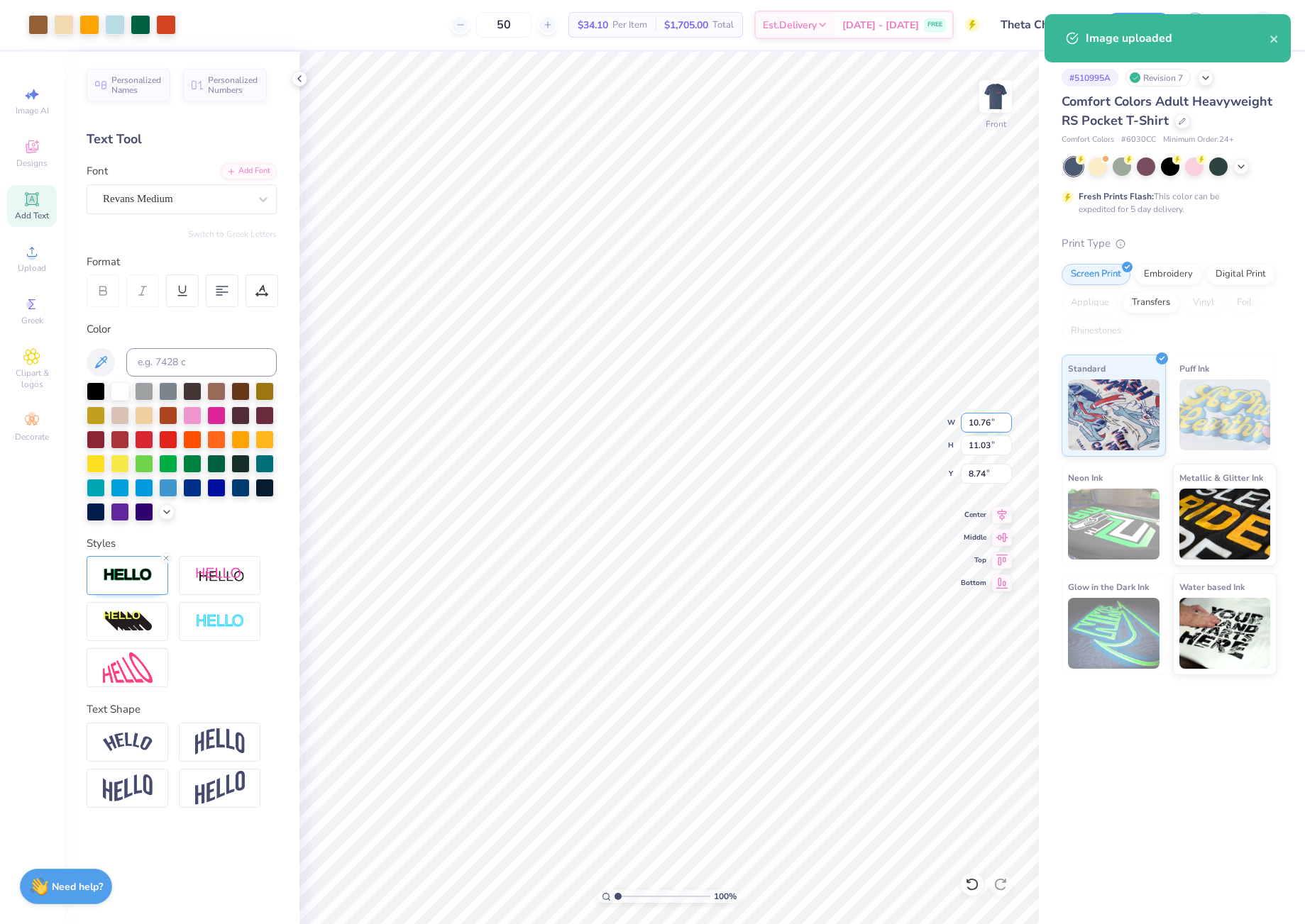
drag, startPoint x: 968, startPoint y: 423, endPoint x: 1000, endPoint y: 428, distance: 32.4
click at [1001, 428] on input "10.76" at bounding box center [986, 423] width 51 height 20
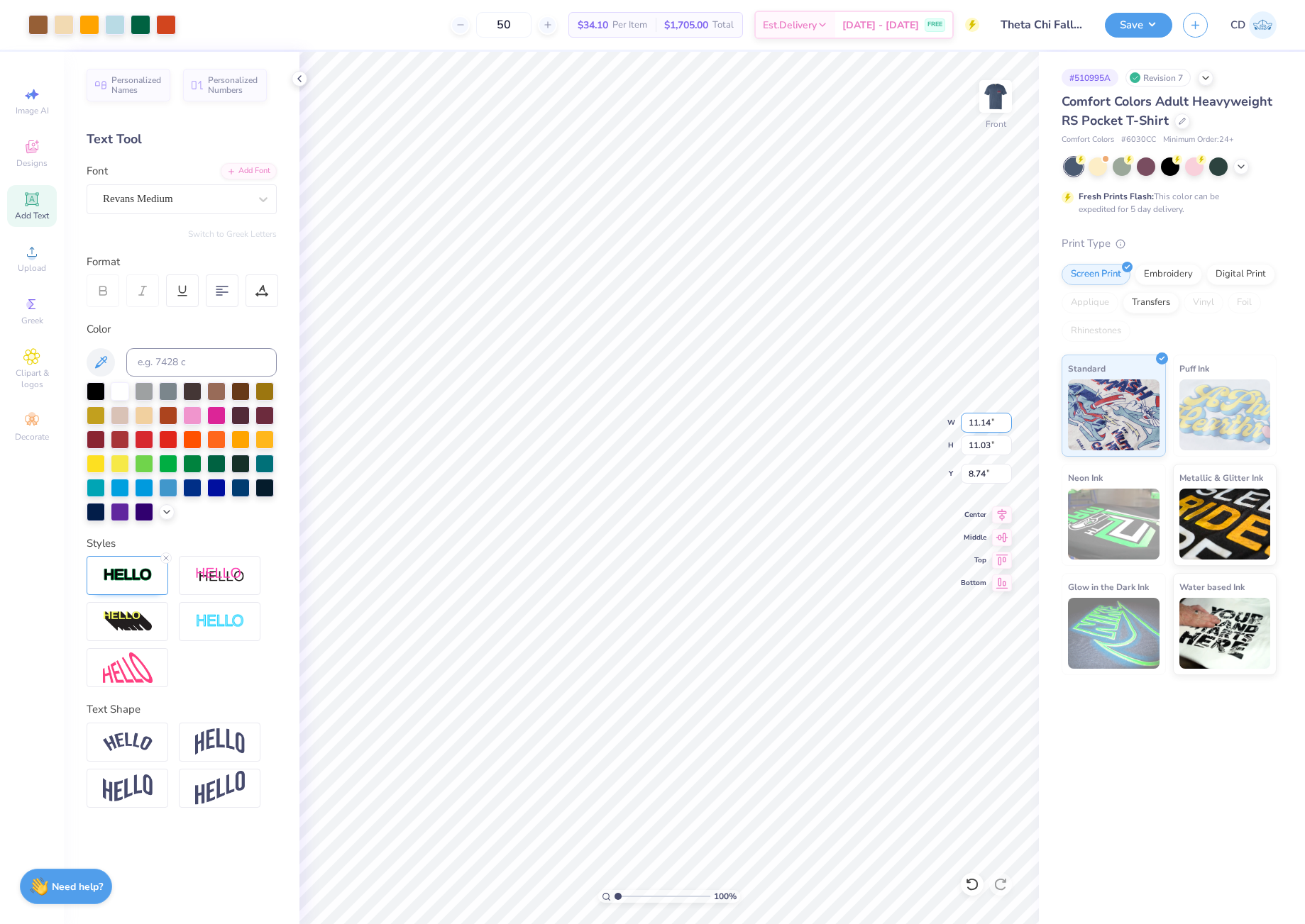
type input "11.14"
type input "11.41"
type input "13.71"
type input "11.42"
type input "5.77"
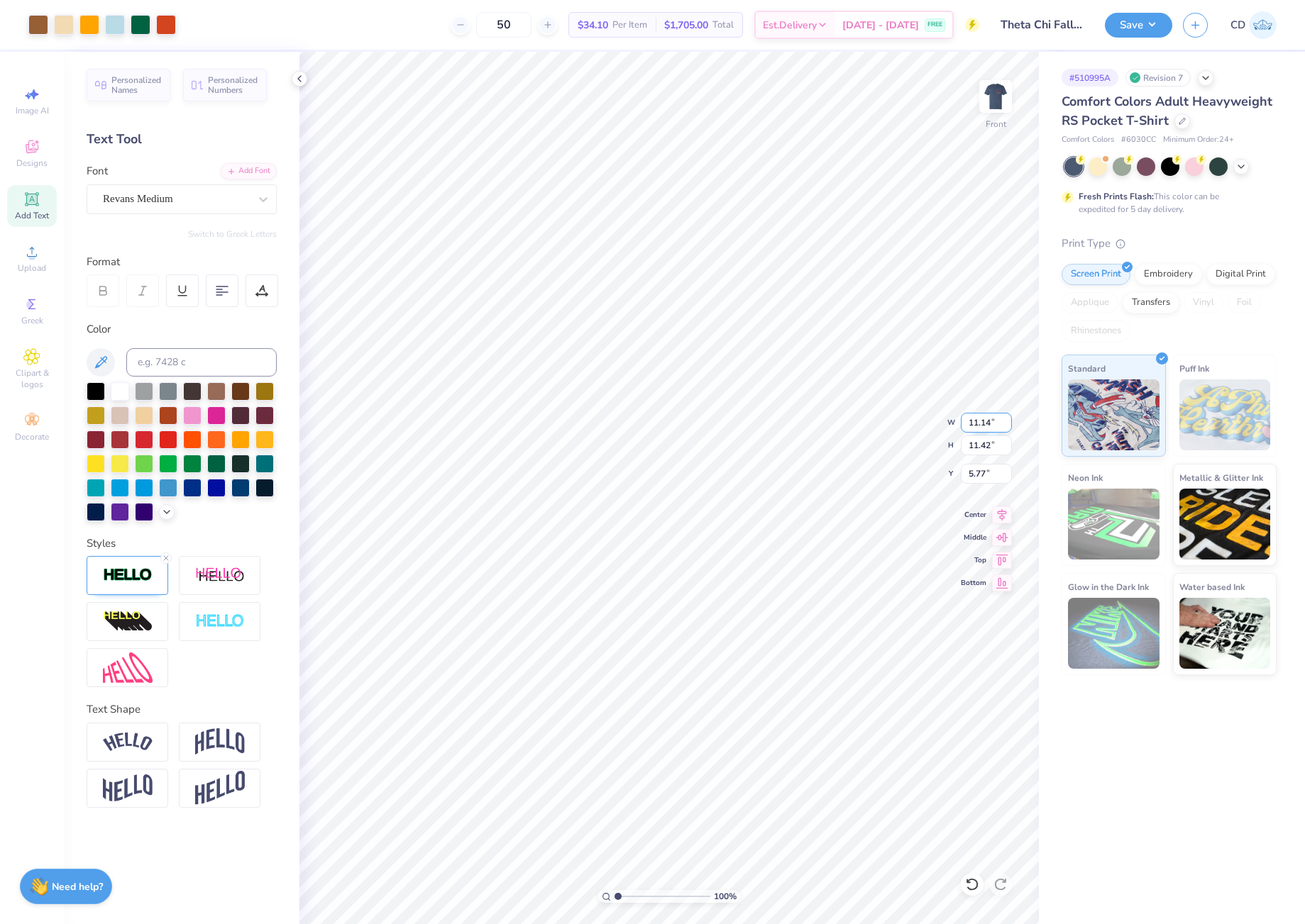
type input "11.41"
type input "13.71"
type input "11.42"
type input "5.77"
drag, startPoint x: 969, startPoint y: 469, endPoint x: 995, endPoint y: 469, distance: 26.0
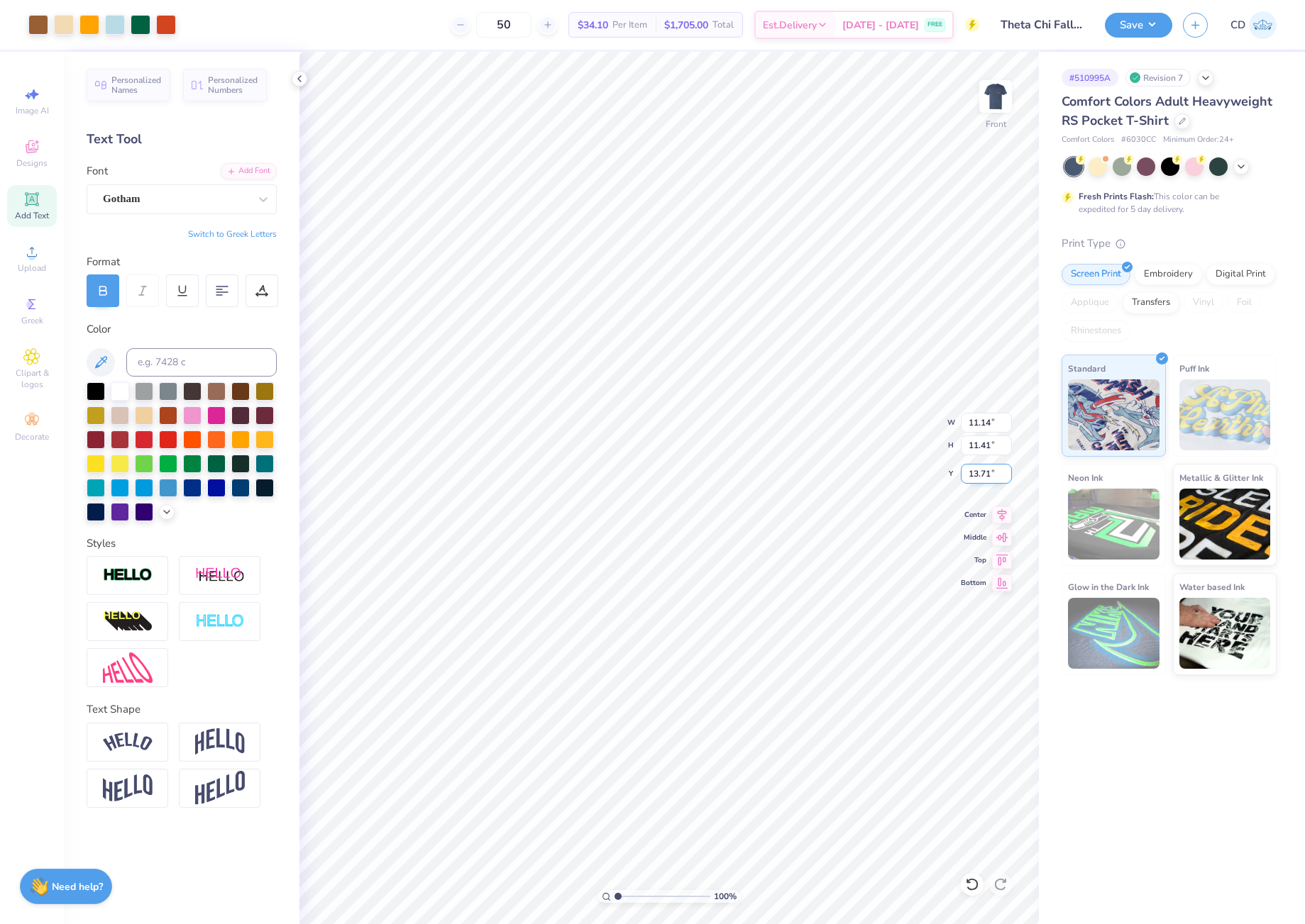
click at [995, 469] on input "13.71" at bounding box center [986, 474] width 51 height 20
type input "5.77"
click at [999, 513] on icon at bounding box center [1002, 512] width 20 height 17
drag, startPoint x: 973, startPoint y: 445, endPoint x: 991, endPoint y: 450, distance: 18.7
click at [991, 450] on input "14.18" at bounding box center [986, 445] width 51 height 20
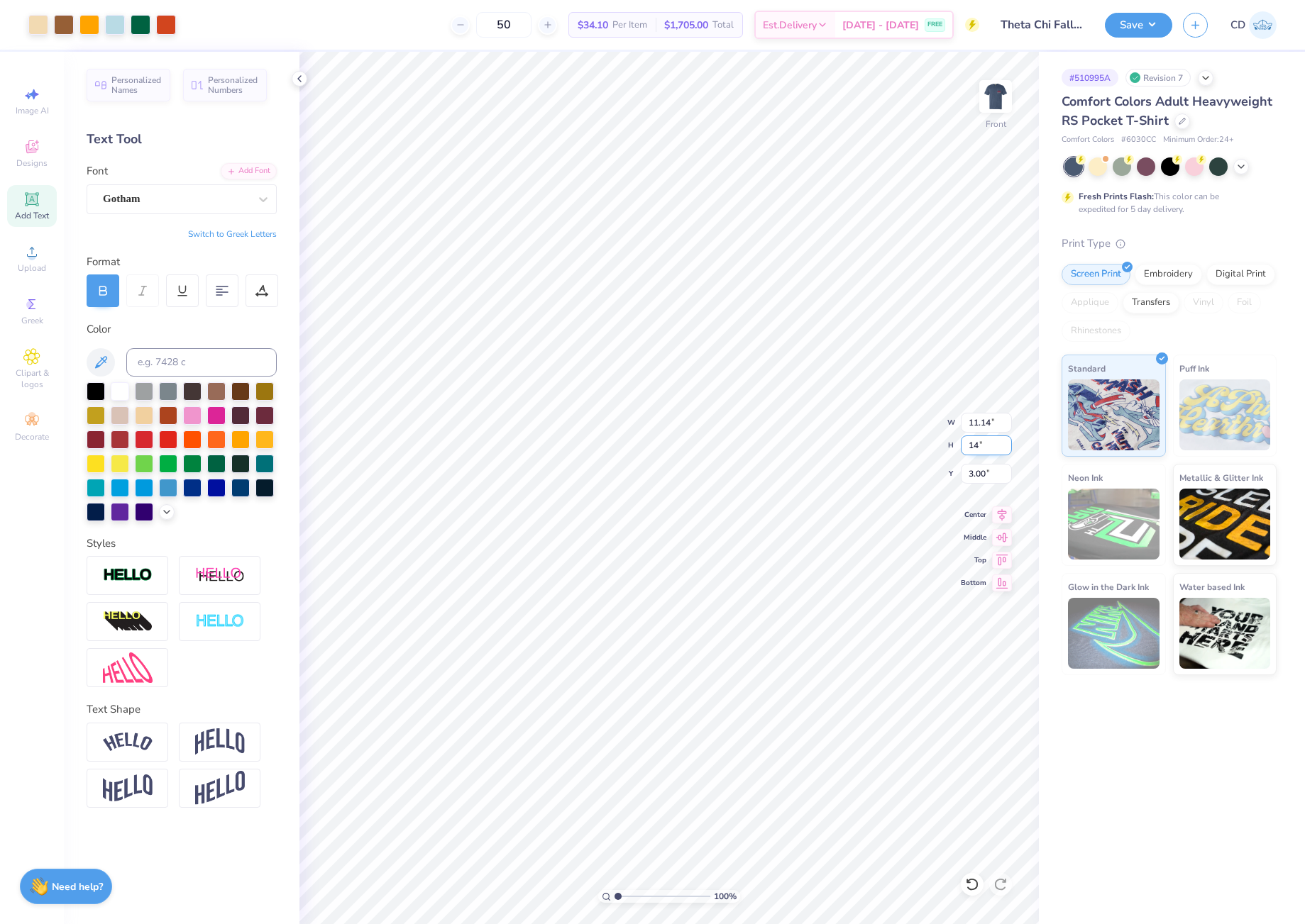
type input "14"
type input "11.00"
type input "14.00"
drag, startPoint x: 967, startPoint y: 469, endPoint x: 987, endPoint y: 469, distance: 20.0
click at [987, 469] on input "3.09" at bounding box center [986, 474] width 51 height 20
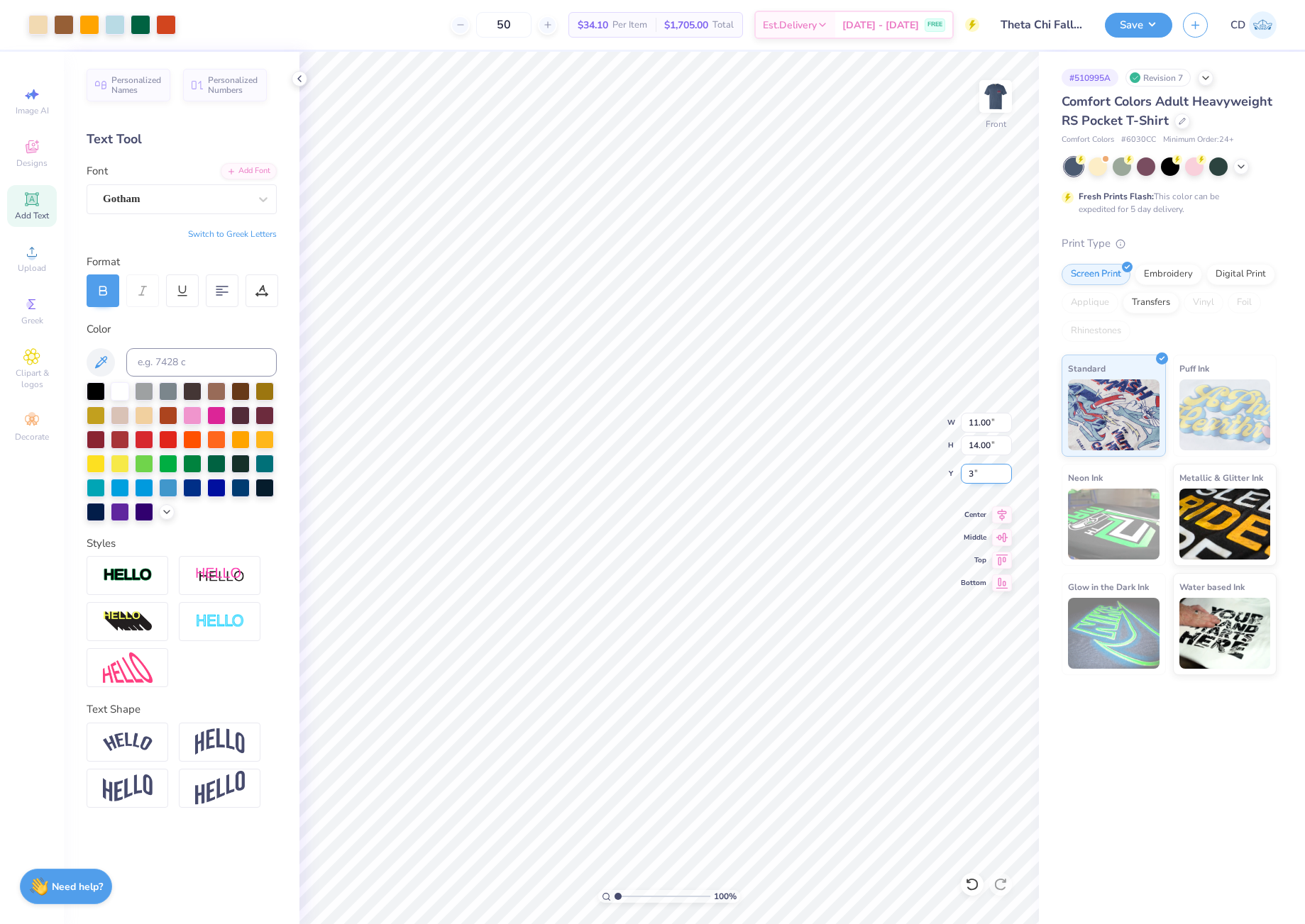
type input "3.00"
click at [989, 85] on img at bounding box center [995, 96] width 57 height 57
click at [1120, 35] on button "Save" at bounding box center [1138, 23] width 68 height 25
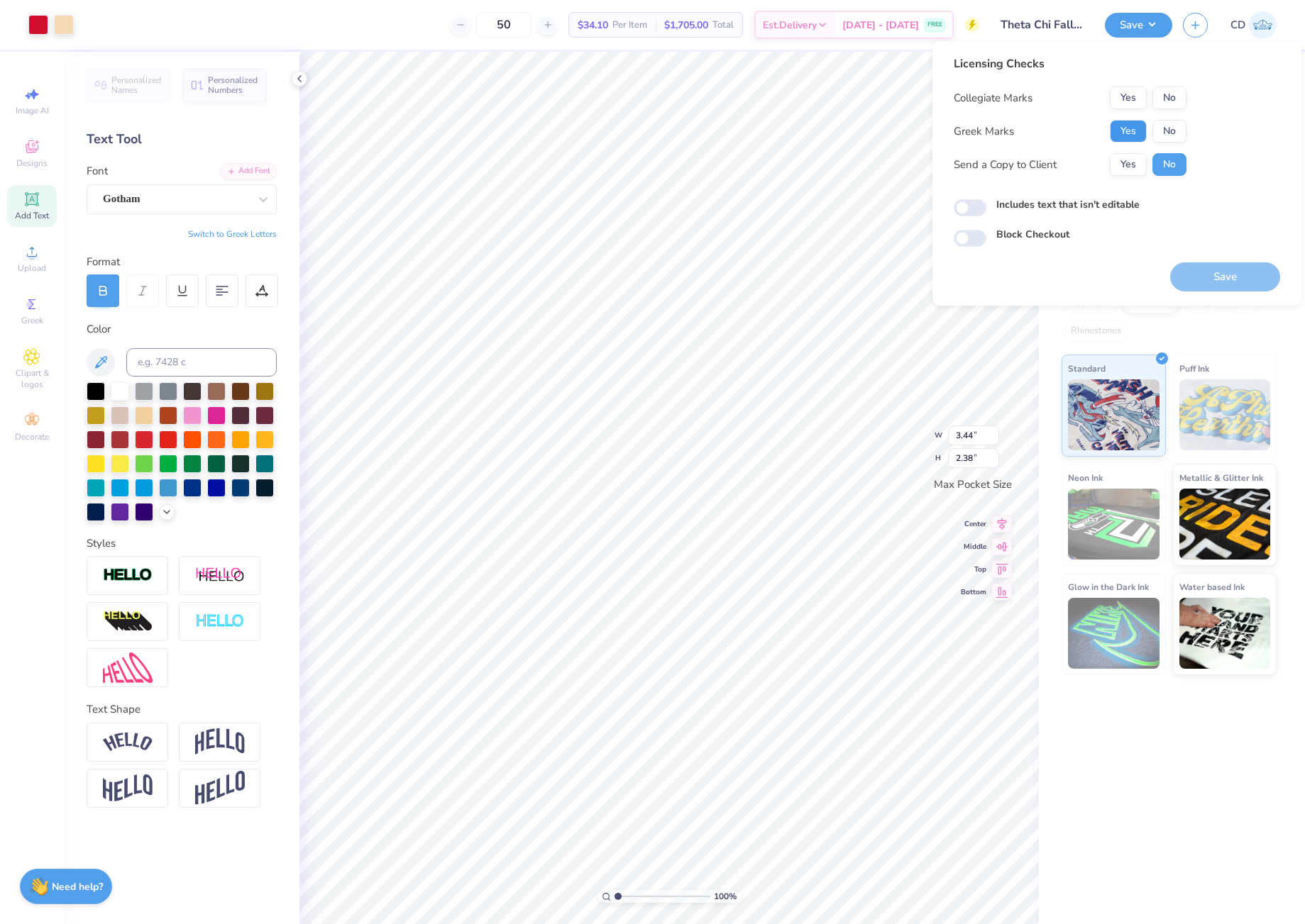
click at [1130, 128] on button "Yes" at bounding box center [1127, 131] width 37 height 22
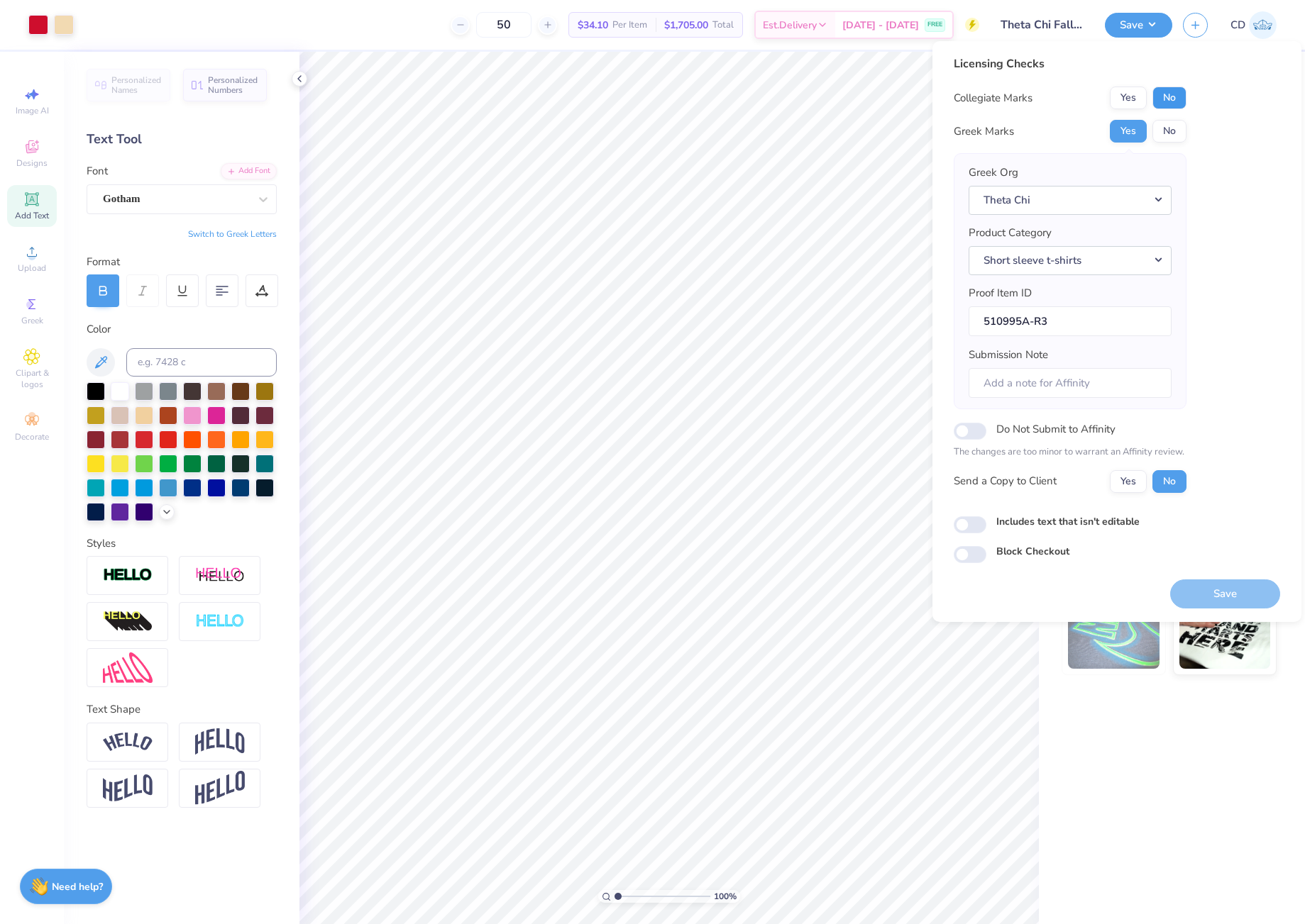
click at [1166, 102] on button "No" at bounding box center [1169, 98] width 34 height 22
click at [979, 521] on input "Includes text that isn't editable" at bounding box center [969, 525] width 32 height 17
checkbox input "true"
click at [1235, 591] on button "Save" at bounding box center [1224, 593] width 110 height 29
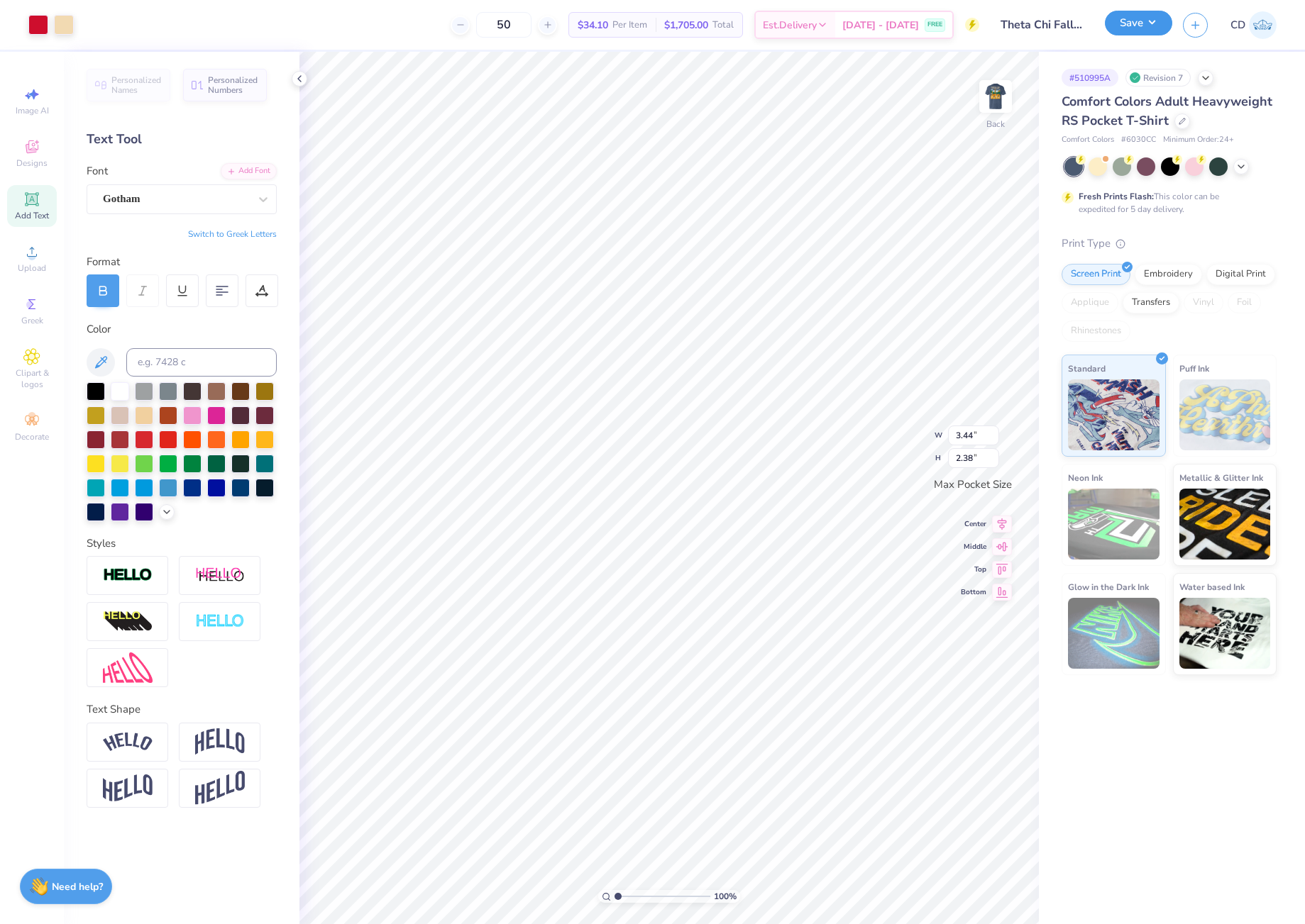
click at [1131, 27] on button "Save" at bounding box center [1138, 23] width 68 height 25
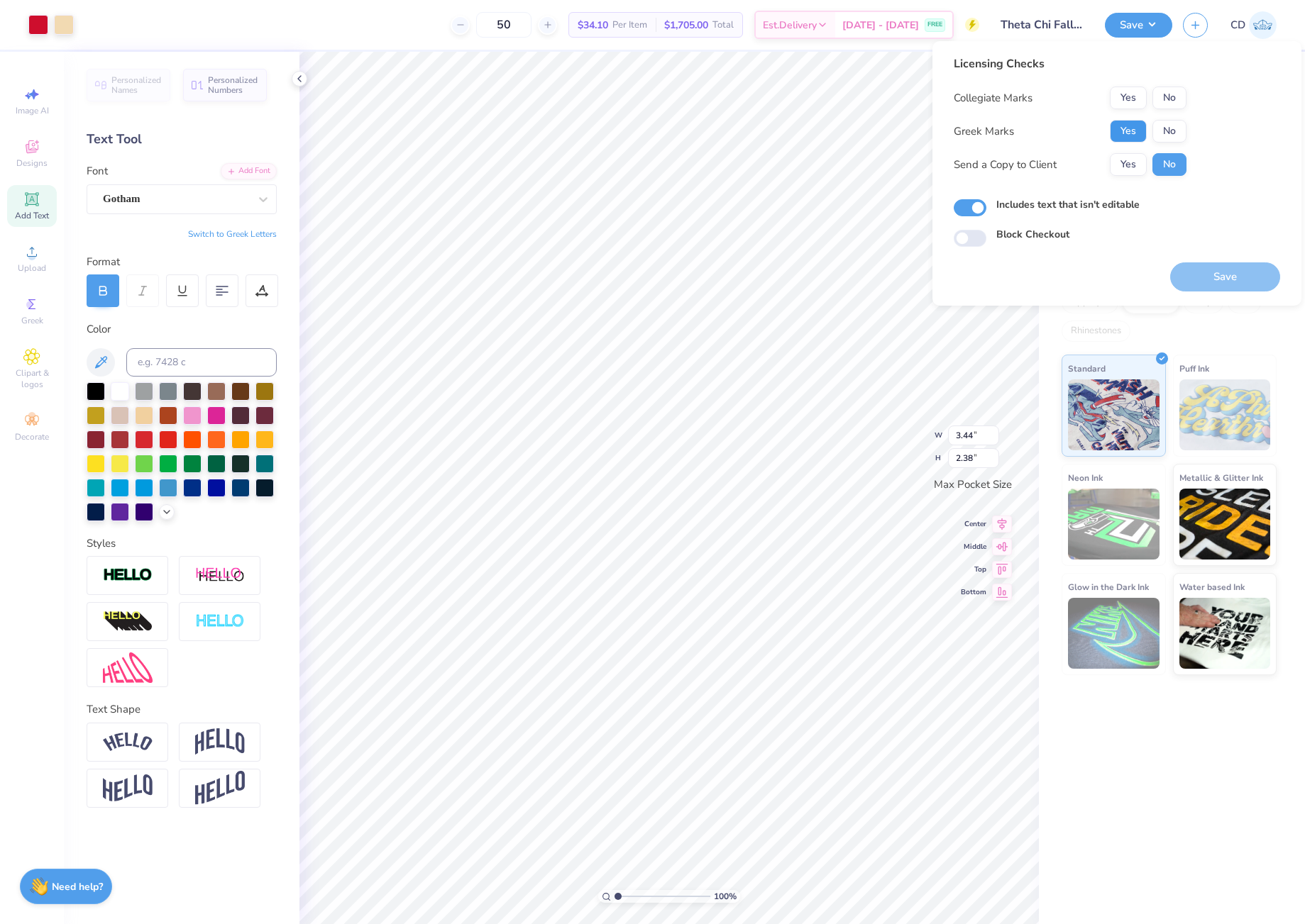
click at [1135, 134] on button "Yes" at bounding box center [1127, 131] width 37 height 22
